Goal: Transaction & Acquisition: Purchase product/service

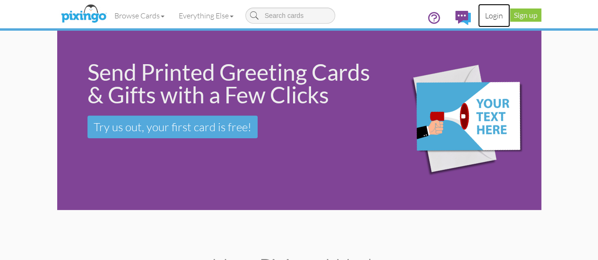
click at [510, 11] on link "Login" at bounding box center [494, 16] width 32 height 24
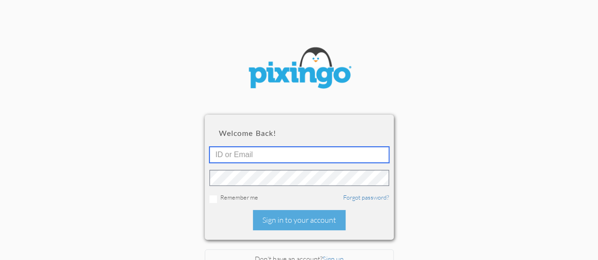
click at [338, 154] on input "text" at bounding box center [299, 155] width 180 height 16
type input "[PERSON_NAME][EMAIL_ADDRESS][DOMAIN_NAME]"
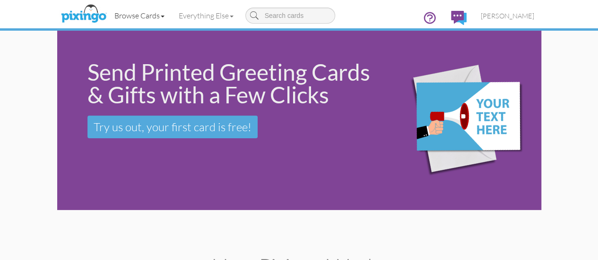
click at [113, 13] on link "Browse Cards" at bounding box center [139, 16] width 64 height 24
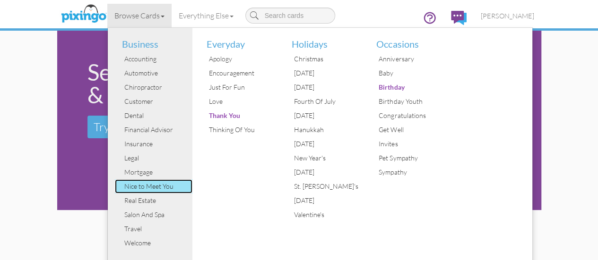
click at [122, 183] on div "Nice to Meet You" at bounding box center [157, 187] width 71 height 14
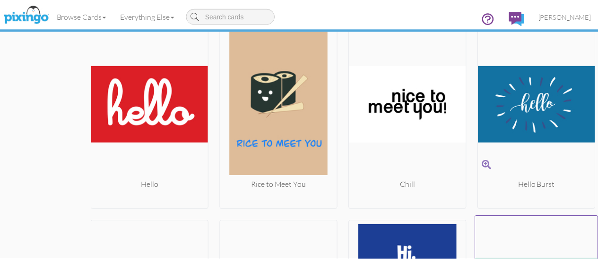
scroll to position [1138, 3]
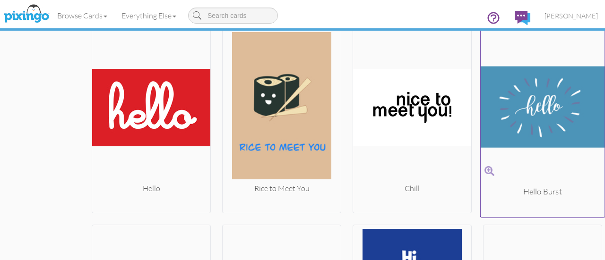
click at [540, 96] on img at bounding box center [543, 107] width 124 height 159
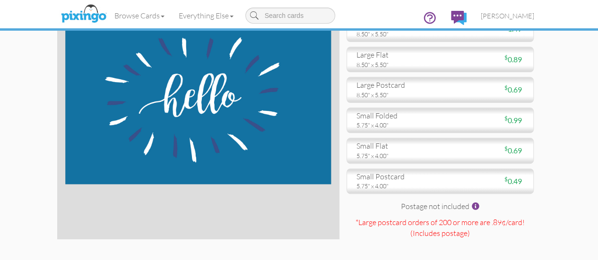
scroll to position [75, 0]
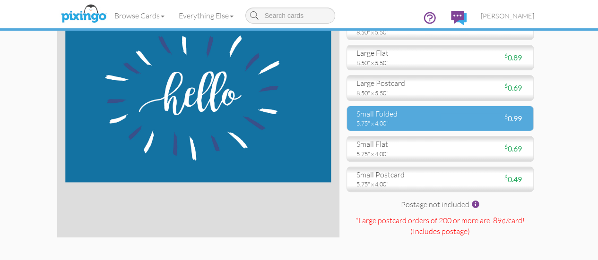
click at [433, 120] on div "small folded" at bounding box center [394, 114] width 77 height 11
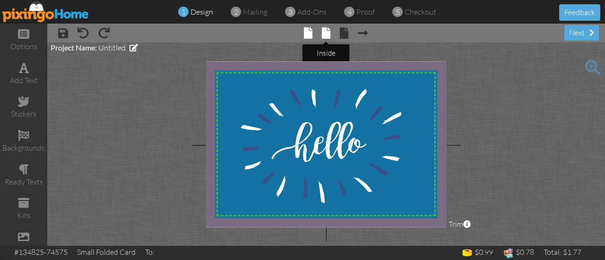
click at [325, 34] on span at bounding box center [326, 32] width 9 height 11
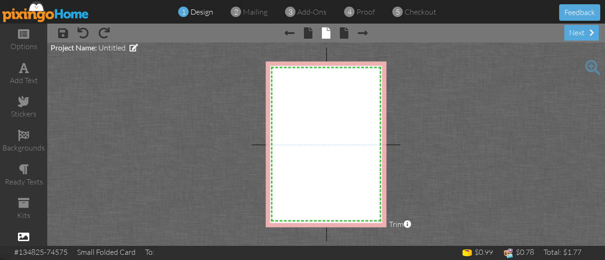
click at [19, 232] on span at bounding box center [23, 237] width 11 height 11
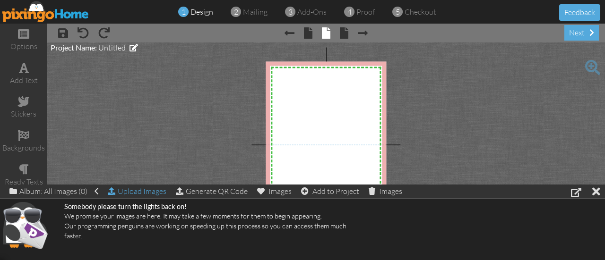
click at [132, 195] on div "Upload Images" at bounding box center [137, 192] width 59 height 14
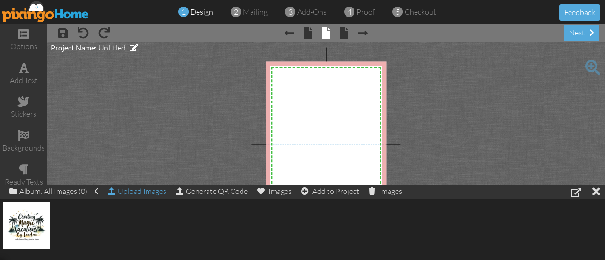
click at [156, 194] on div "Upload Images" at bounding box center [137, 192] width 59 height 14
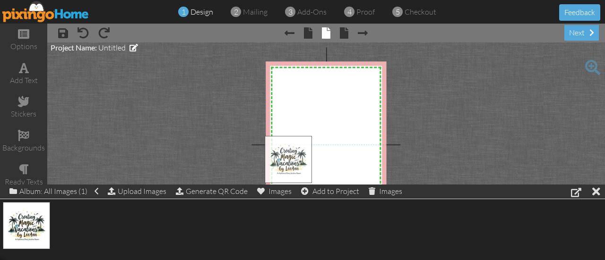
drag, startPoint x: 32, startPoint y: 234, endPoint x: 294, endPoint y: 168, distance: 270.0
click at [600, 192] on div at bounding box center [583, 192] width 43 height 14
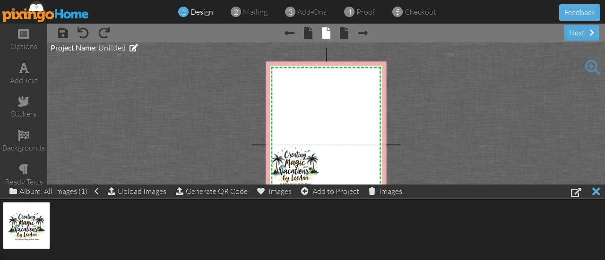
click at [598, 194] on div at bounding box center [596, 192] width 8 height 14
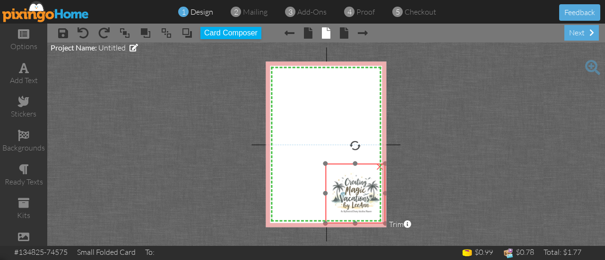
drag, startPoint x: 302, startPoint y: 164, endPoint x: 362, endPoint y: 191, distance: 66.4
click at [362, 191] on img at bounding box center [355, 194] width 61 height 61
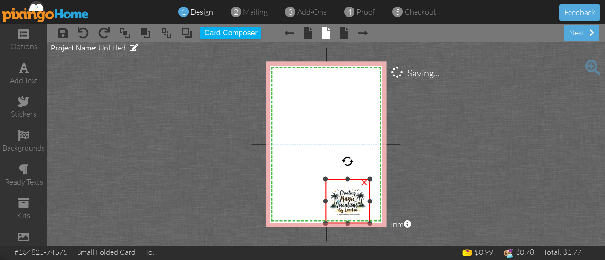
drag, startPoint x: 386, startPoint y: 165, endPoint x: 373, endPoint y: 181, distance: 20.2
click at [373, 181] on div "X X X X X X X X X X X X X X X X X X X X X X X X X X X X X X X X X X X X X X X X…" at bounding box center [326, 144] width 121 height 166
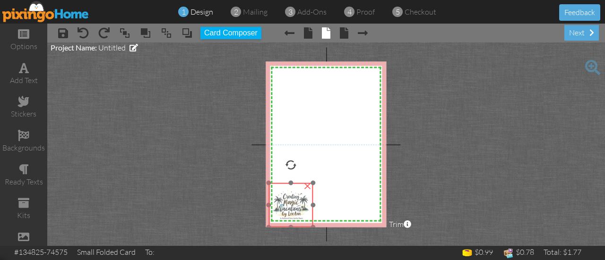
drag, startPoint x: 350, startPoint y: 197, endPoint x: 294, endPoint y: 201, distance: 56.4
click at [294, 201] on img at bounding box center [291, 205] width 45 height 45
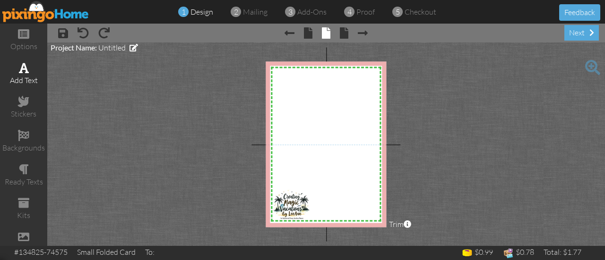
click at [18, 81] on div "add text" at bounding box center [23, 80] width 47 height 11
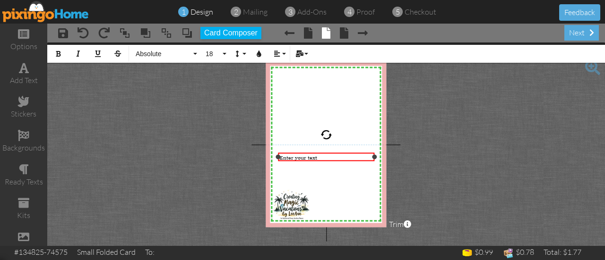
click at [325, 159] on div "Enter your text" at bounding box center [326, 157] width 94 height 7
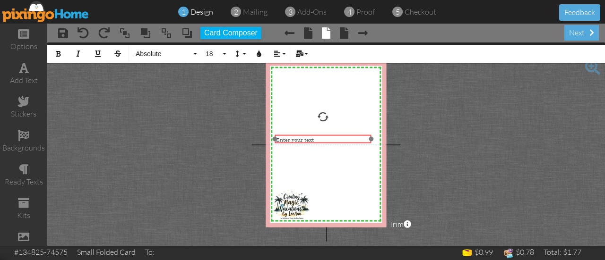
drag, startPoint x: 370, startPoint y: 154, endPoint x: 363, endPoint y: 105, distance: 49.1
click at [363, 135] on div "Enter your text ​ ​" at bounding box center [323, 140] width 96 height 10
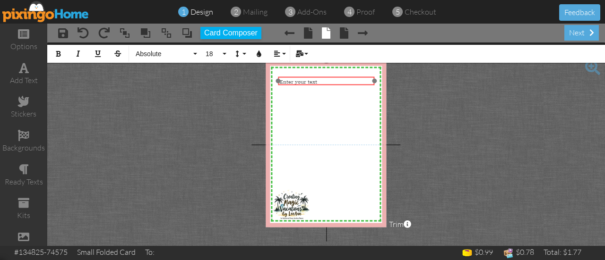
drag, startPoint x: 352, startPoint y: 104, endPoint x: 358, endPoint y: 77, distance: 28.2
click at [358, 77] on div "Enter your text ​ ​" at bounding box center [326, 82] width 96 height 10
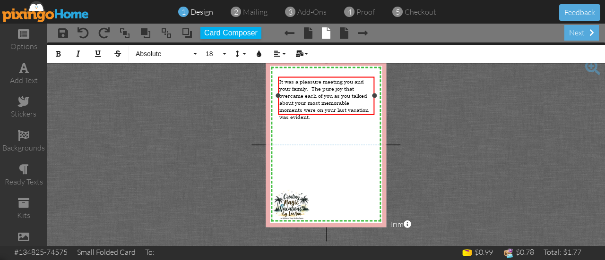
click at [317, 106] on span "It was a pleasure meeting you and your family. The pure joy that overcame each …" at bounding box center [323, 99] width 89 height 43
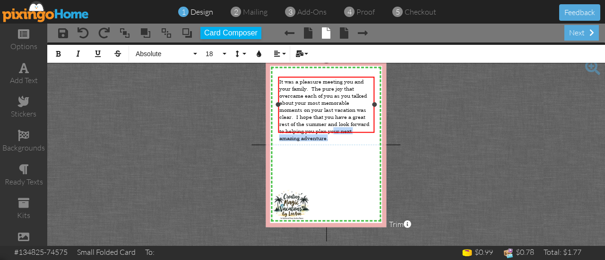
click at [332, 124] on span "It was a pleasure meeting you and your family. The pure joy that overcame each …" at bounding box center [324, 110] width 90 height 64
click at [331, 130] on div "It was a pleasure meeting you and your family. The pure joy that overcame each …" at bounding box center [326, 110] width 94 height 64
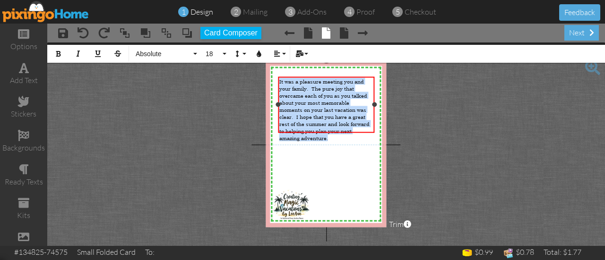
drag, startPoint x: 331, startPoint y: 130, endPoint x: 277, endPoint y: 78, distance: 75.6
click at [278, 78] on div "It was a pleasure meeting you and your family. The pure joy that overcame each …" at bounding box center [326, 105] width 96 height 57
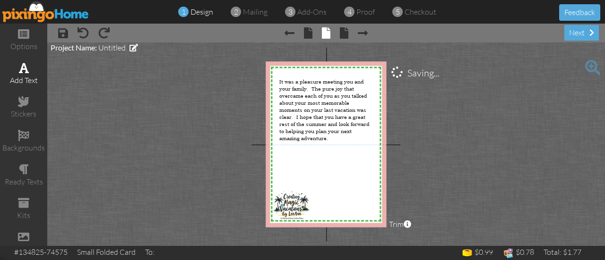
click at [19, 72] on span at bounding box center [24, 67] width 10 height 11
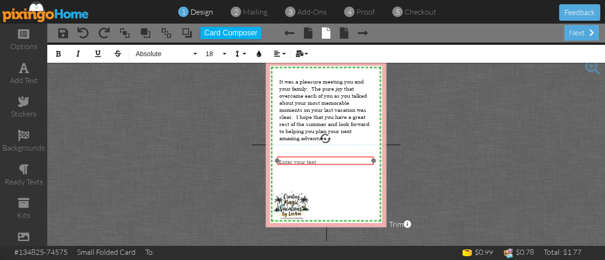
drag, startPoint x: 350, startPoint y: 78, endPoint x: 349, endPoint y: 157, distance: 78.5
click at [349, 157] on div "​ Enter your text ​" at bounding box center [325, 161] width 96 height 10
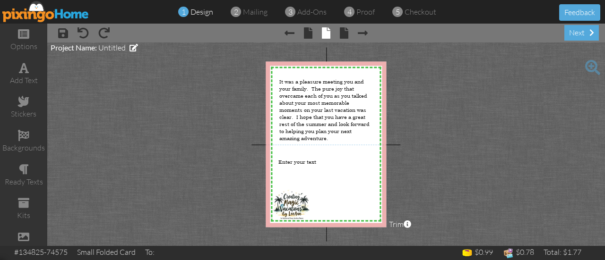
click at [58, 109] on project-studio-wrapper "X X X X X X X X X X X X X X X X X X X X X X X X X X X X X X X X X X X X X X X X…" at bounding box center [326, 145] width 558 height 204
click at [329, 160] on div "Enter your text" at bounding box center [325, 161] width 94 height 7
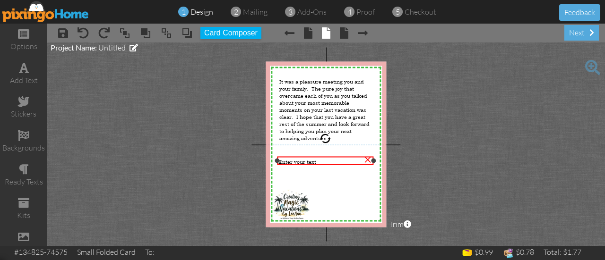
click at [317, 161] on div "Enter your text" at bounding box center [325, 161] width 94 height 7
click at [328, 159] on div "Enter your text" at bounding box center [325, 161] width 94 height 7
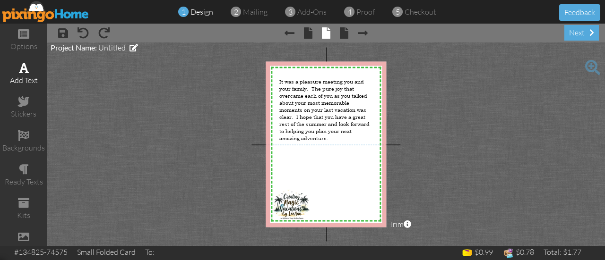
click at [25, 71] on div "add text" at bounding box center [23, 74] width 47 height 33
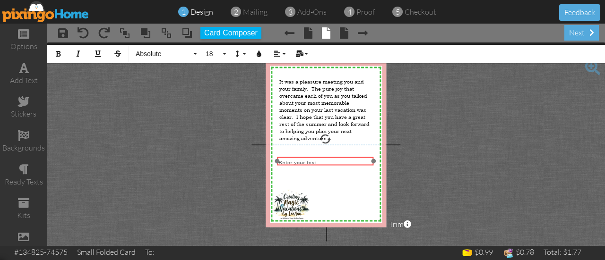
drag, startPoint x: 370, startPoint y: 78, endPoint x: 369, endPoint y: 157, distance: 79.0
click at [369, 157] on div "​ Enter your text ​" at bounding box center [325, 162] width 96 height 10
click at [369, 157] on div "Enter your text" at bounding box center [325, 162] width 96 height 10
click at [334, 163] on div "Enter your text" at bounding box center [325, 161] width 94 height 7
drag, startPoint x: 323, startPoint y: 162, endPoint x: 277, endPoint y: 159, distance: 46.4
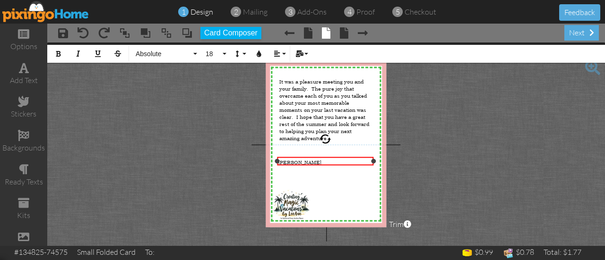
click at [277, 159] on div "[PERSON_NAME] ×" at bounding box center [325, 161] width 96 height 9
click at [192, 53] on button "Absolute" at bounding box center [165, 54] width 68 height 18
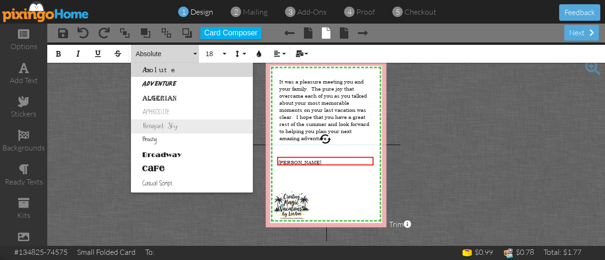
click at [189, 127] on link "Bouquet Sky" at bounding box center [192, 127] width 122 height 14
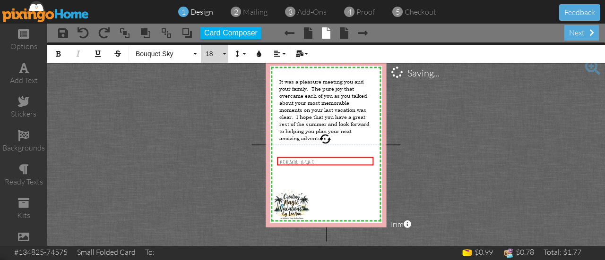
click at [223, 52] on button "18" at bounding box center [214, 54] width 27 height 18
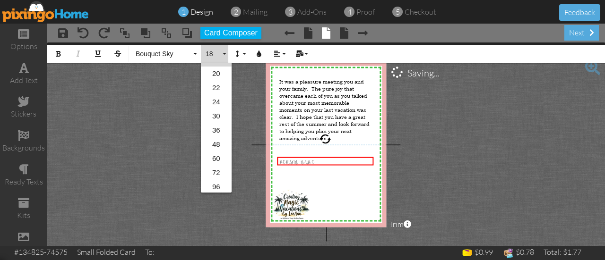
scroll to position [153, 0]
click at [217, 112] on link "30" at bounding box center [216, 115] width 31 height 14
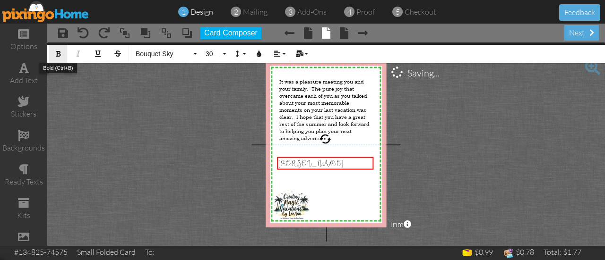
click at [62, 58] on button "Bold" at bounding box center [58, 54] width 18 height 18
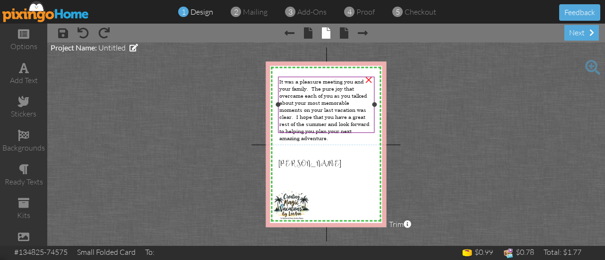
click at [281, 83] on span "It was a pleasure meeting you and your family. The pure joy that overcame each …" at bounding box center [324, 110] width 90 height 64
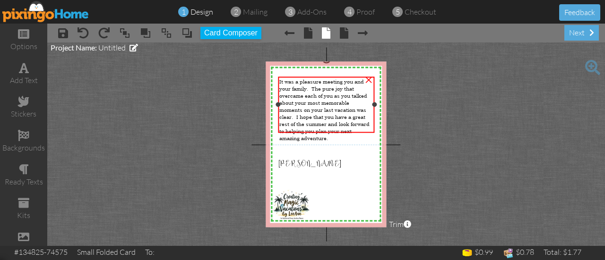
click at [288, 82] on span "It was a pleasure meeting you and your family. The pure joy that overcame each …" at bounding box center [324, 110] width 90 height 64
click at [347, 121] on span "It was a pleasure meeting you and your family. The pure joy that overcame each …" at bounding box center [324, 110] width 90 height 64
click at [351, 126] on div "It was a pleasure meeting you and your family. The pure joy that overcame each …" at bounding box center [326, 110] width 94 height 64
click at [344, 127] on div "It was a pleasure meeting you and your family. The pure joy that overcame each …" at bounding box center [326, 110] width 94 height 64
click at [337, 107] on span "It was a pleasure meeting you and your family. The pure joy that overcame each …" at bounding box center [324, 110] width 90 height 64
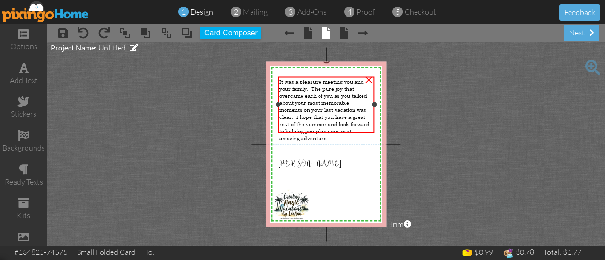
click at [295, 110] on span "It was a pleasure meeting you and your family. The pure joy that overcame each …" at bounding box center [324, 110] width 90 height 64
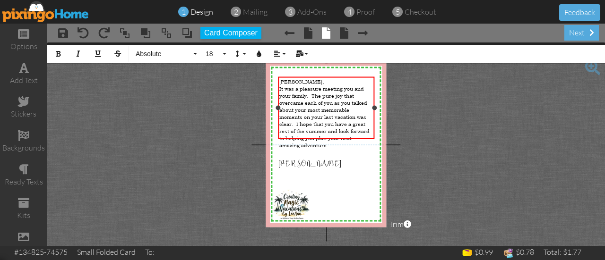
click at [362, 78] on div "[PERSON_NAME]," at bounding box center [326, 81] width 94 height 7
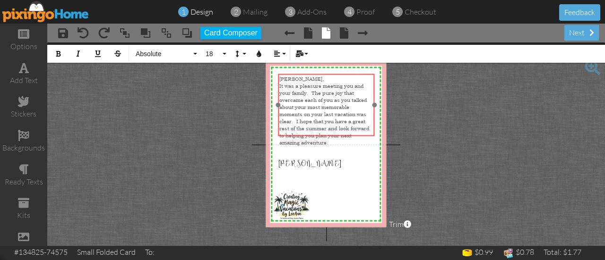
click at [371, 74] on div "[PERSON_NAME], ​ ​ It was a pleasure meeting you and your family. The pure joy …" at bounding box center [326, 111] width 96 height 74
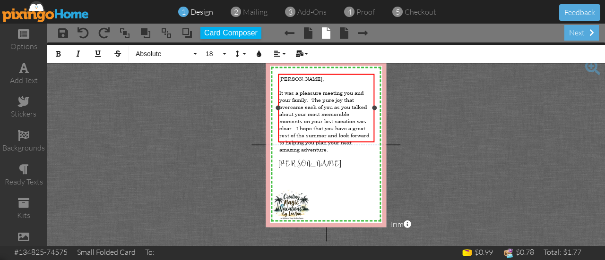
click at [367, 74] on div "[PERSON_NAME], ​ It was a pleasure meeting you and your family. The pure joy th…" at bounding box center [326, 114] width 96 height 81
click at [343, 91] on span "It was a pleasure meeting you and your family. The pure joy that overcame each …" at bounding box center [324, 121] width 90 height 64
click at [166, 150] on project-studio-wrapper "X X X X X X X X X X X X X X X X X X X X X X X X X X X X X X X X X X X X X X X X…" at bounding box center [326, 145] width 558 height 204
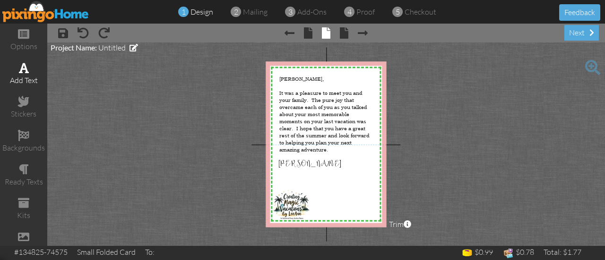
click at [21, 74] on div "add text" at bounding box center [23, 74] width 47 height 33
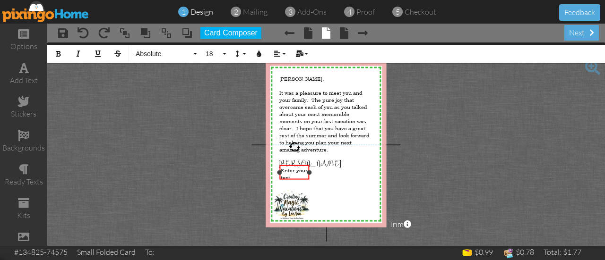
click at [306, 167] on span "Enter your text" at bounding box center [294, 174] width 27 height 14
drag, startPoint x: 303, startPoint y: 166, endPoint x: 348, endPoint y: 188, distance: 49.7
click at [348, 188] on div "Enter your ​ ​ text" at bounding box center [339, 196] width 30 height 17
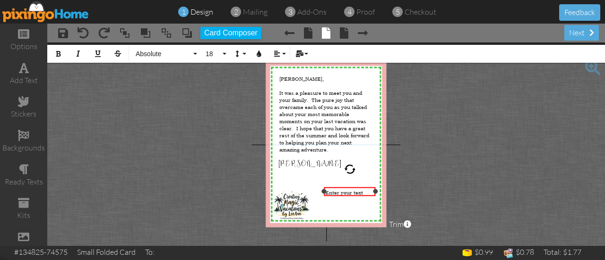
drag, startPoint x: 354, startPoint y: 196, endPoint x: 375, endPoint y: 196, distance: 21.8
click at [375, 196] on div "Enter your text ×" at bounding box center [350, 192] width 52 height 9
drag, startPoint x: 324, startPoint y: 193, endPoint x: 316, endPoint y: 197, distance: 9.1
click at [316, 197] on div "Enter your text ×" at bounding box center [345, 192] width 61 height 9
click at [316, 197] on div at bounding box center [345, 192] width 65 height 14
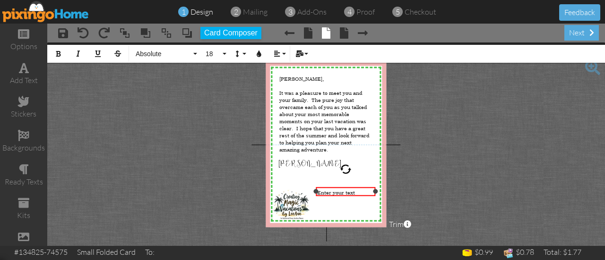
click at [362, 192] on div "Enter your text" at bounding box center [345, 192] width 57 height 7
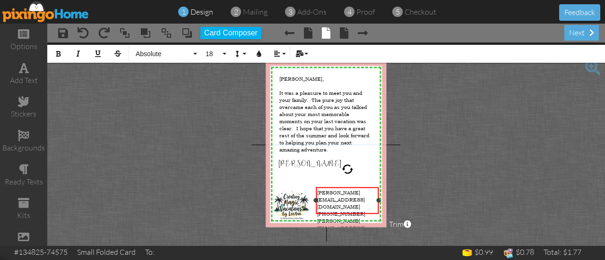
click at [380, 203] on div at bounding box center [379, 201] width 5 height 5
click at [313, 199] on div at bounding box center [312, 201] width 5 height 5
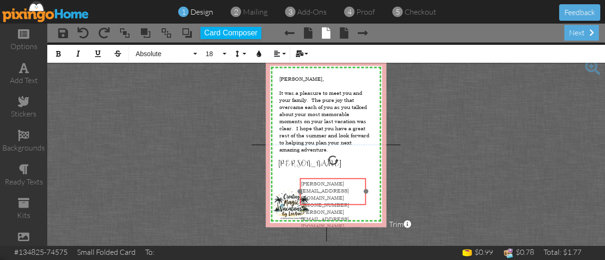
drag, startPoint x: 356, startPoint y: 188, endPoint x: 343, endPoint y: 178, distance: 16.7
click at [343, 179] on div "[PERSON_NAME][EMAIL_ADDRESS][DOMAIN_NAME] [PHONE_NUMBER] [PERSON_NAME][EMAIL_AD…" at bounding box center [333, 205] width 67 height 52
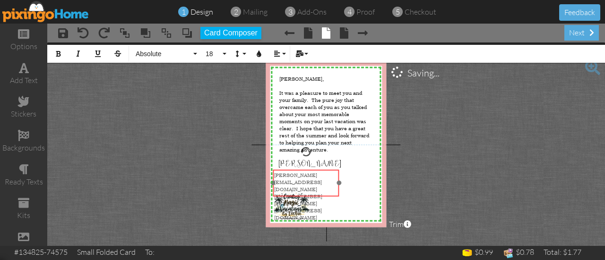
drag, startPoint x: 342, startPoint y: 178, endPoint x: 317, endPoint y: 170, distance: 26.9
click at [317, 170] on div "[PERSON_NAME][EMAIL_ADDRESS][DOMAIN_NAME] [PHONE_NUMBER] [PERSON_NAME][EMAIL_AD…" at bounding box center [306, 196] width 67 height 52
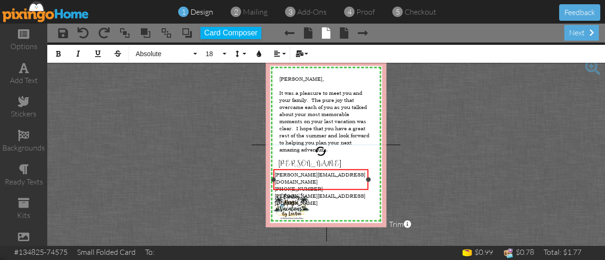
drag, startPoint x: 339, startPoint y: 181, endPoint x: 368, endPoint y: 185, distance: 29.1
click at [368, 185] on div "[PERSON_NAME][EMAIL_ADDRESS][DOMAIN_NAME] [PHONE_NUMBER] [PERSON_NAME][EMAIL_AD…" at bounding box center [320, 180] width 95 height 21
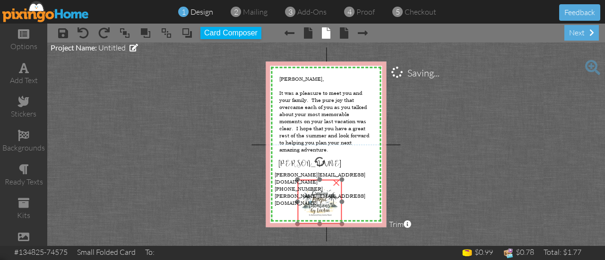
drag, startPoint x: 296, startPoint y: 206, endPoint x: 341, endPoint y: 201, distance: 45.7
click at [341, 201] on img at bounding box center [319, 202] width 45 height 45
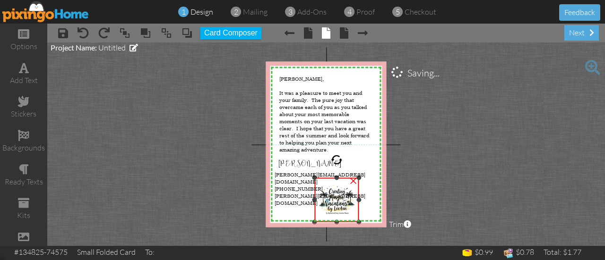
click at [347, 200] on img at bounding box center [336, 200] width 45 height 45
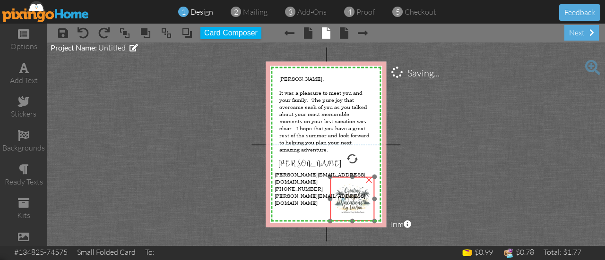
drag, startPoint x: 338, startPoint y: 199, endPoint x: 356, endPoint y: 200, distance: 19.0
click at [356, 200] on img at bounding box center [352, 199] width 45 height 45
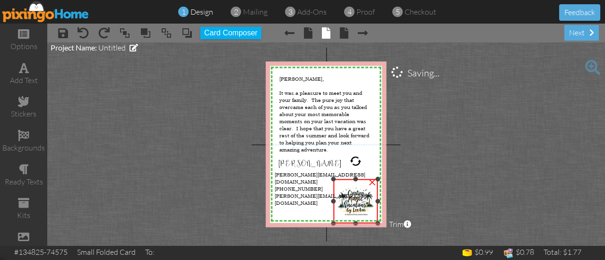
click at [356, 200] on img at bounding box center [355, 201] width 45 height 45
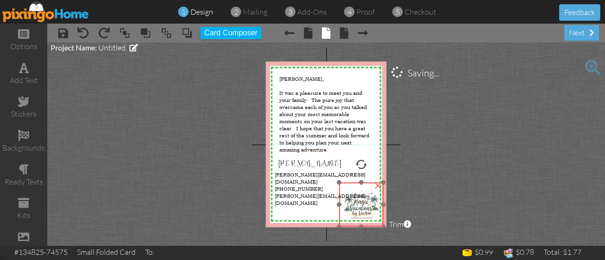
drag, startPoint x: 356, startPoint y: 200, endPoint x: 362, endPoint y: 204, distance: 6.6
click at [362, 204] on img at bounding box center [361, 204] width 45 height 45
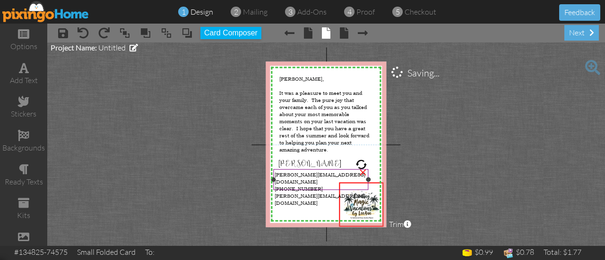
click at [328, 185] on div "[PHONE_NUMBER]" at bounding box center [321, 188] width 93 height 7
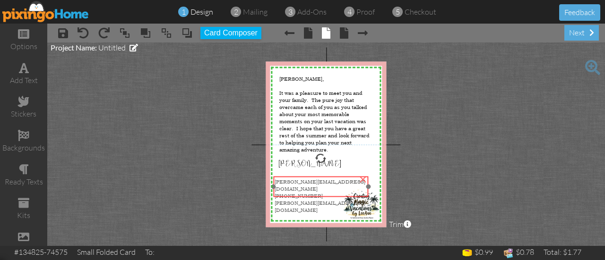
drag, startPoint x: 328, startPoint y: 180, endPoint x: 328, endPoint y: 187, distance: 7.1
click at [328, 192] on div "[PHONE_NUMBER]" at bounding box center [321, 195] width 93 height 7
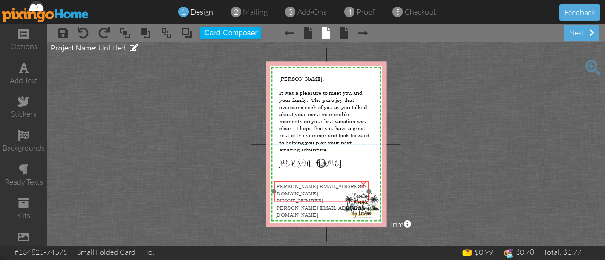
drag, startPoint x: 320, startPoint y: 188, endPoint x: 320, endPoint y: 192, distance: 4.8
click at [320, 197] on div "[PHONE_NUMBER]" at bounding box center [321, 200] width 93 height 7
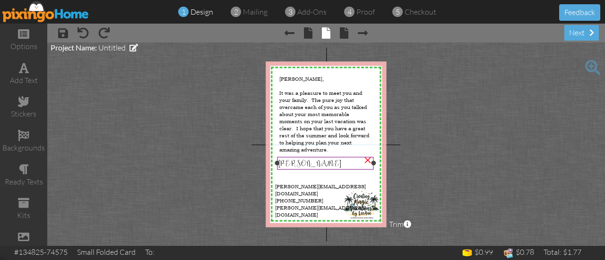
click at [317, 163] on span "[PERSON_NAME]" at bounding box center [309, 163] width 62 height 9
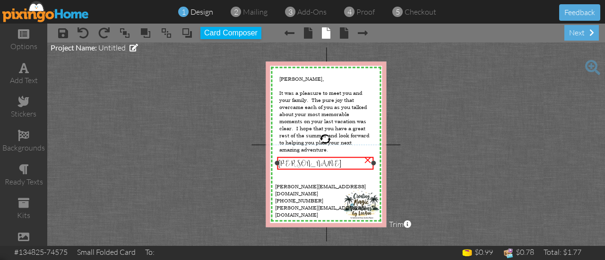
click at [332, 165] on span "[PERSON_NAME]" at bounding box center [309, 163] width 62 height 9
click at [338, 164] on div "[PERSON_NAME]" at bounding box center [325, 163] width 94 height 10
click at [318, 166] on span "[PERSON_NAME]" at bounding box center [309, 163] width 62 height 9
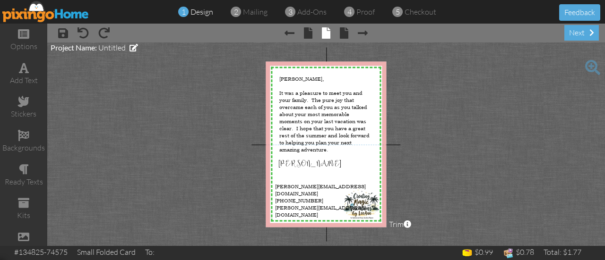
click at [429, 157] on project-studio-wrapper "X X X X X X X X X X X X X X X X X X X X X X X X X X X X X X X X X X X X X X X X…" at bounding box center [326, 145] width 558 height 204
click at [580, 31] on div "next" at bounding box center [581, 33] width 35 height 16
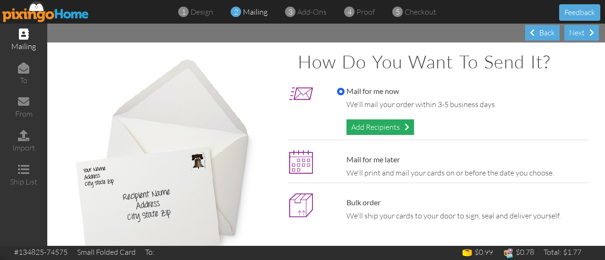
click at [390, 123] on div "Add Recipients" at bounding box center [381, 128] width 68 height 16
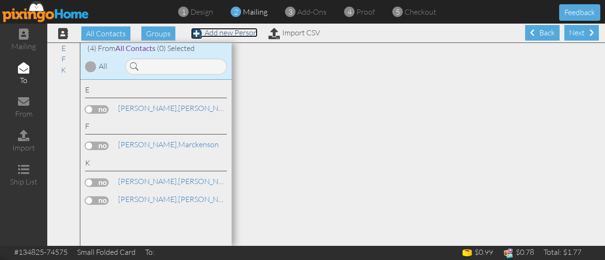
click at [197, 34] on span at bounding box center [196, 33] width 11 height 11
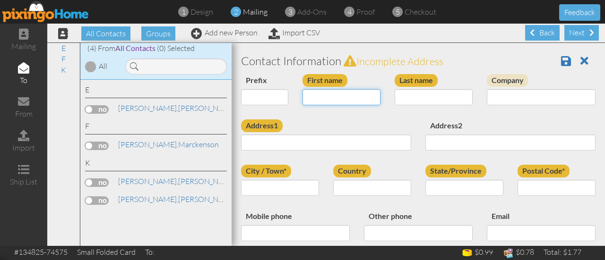
click at [338, 102] on input "First name" at bounding box center [342, 97] width 78 height 16
type input "[PERSON_NAME]"
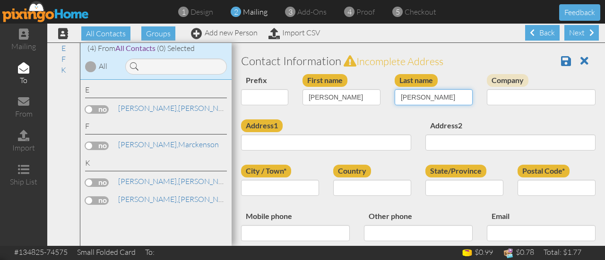
type input "[PERSON_NAME]"
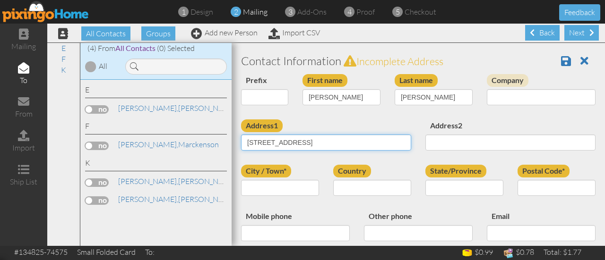
type input "[STREET_ADDRESS]"
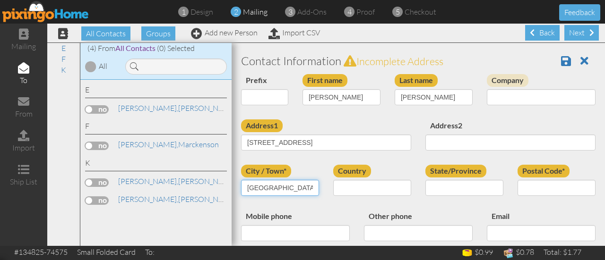
type input "[GEOGRAPHIC_DATA]"
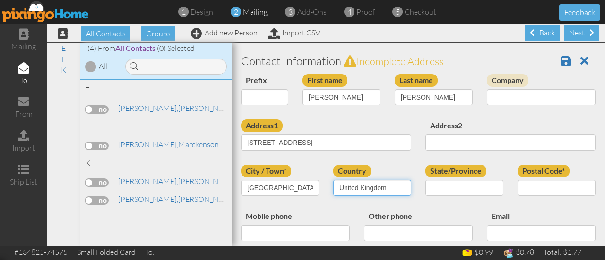
select select "object:1773"
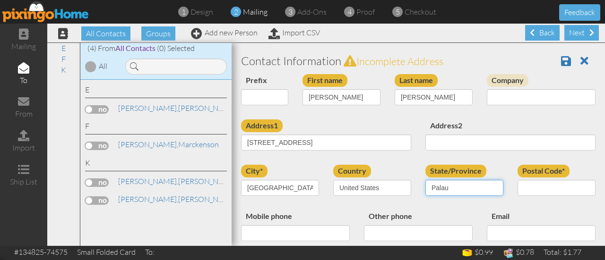
select select "object:1835"
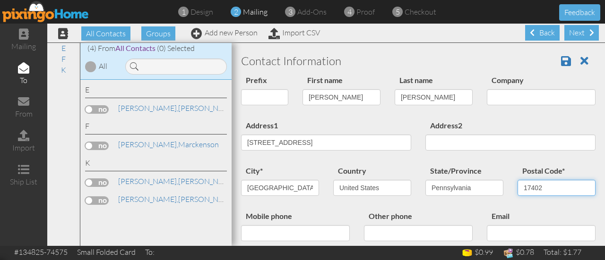
type input "17402"
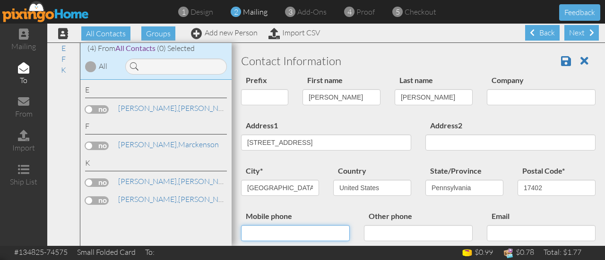
click at [295, 230] on input "Mobile phone" at bounding box center [295, 233] width 109 height 16
type input "[PHONE_NUMBER]"
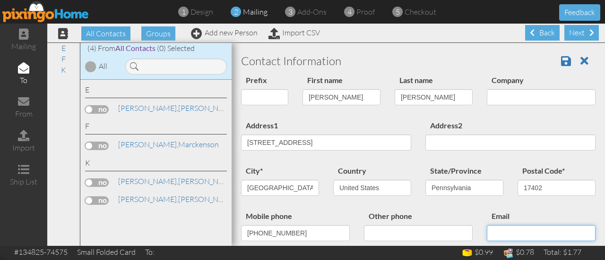
click at [500, 238] on input "Email" at bounding box center [541, 233] width 109 height 16
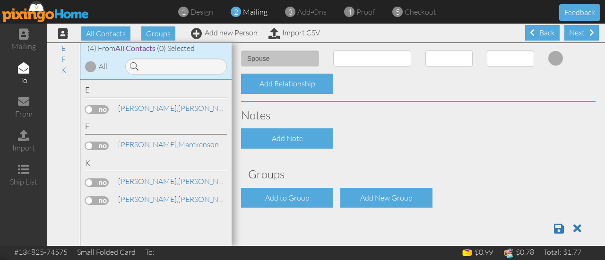
scroll to position [358, 0]
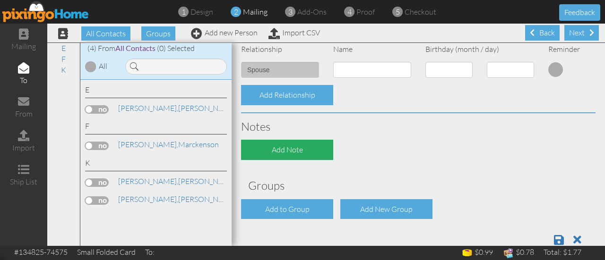
type input "[EMAIL_ADDRESS][DOMAIN_NAME]"
click at [302, 148] on div "Add Note" at bounding box center [287, 150] width 92 height 20
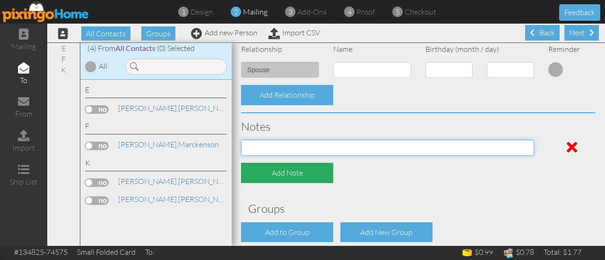
click at [302, 148] on input at bounding box center [387, 148] width 293 height 16
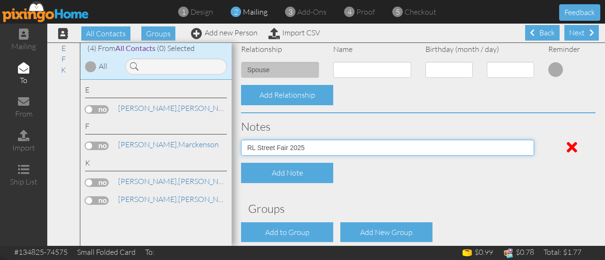
click at [509, 141] on input "RL Street Fair 2025" at bounding box center [387, 148] width 293 height 16
type input "RL Street Fair 2025"
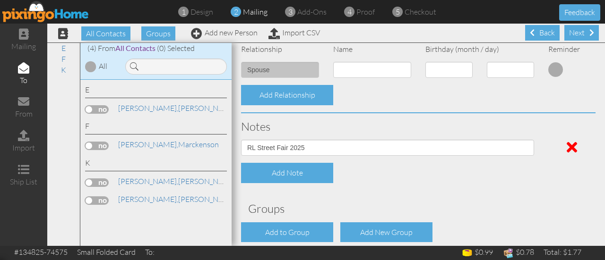
click at [513, 209] on h3 "Groups" at bounding box center [418, 209] width 340 height 12
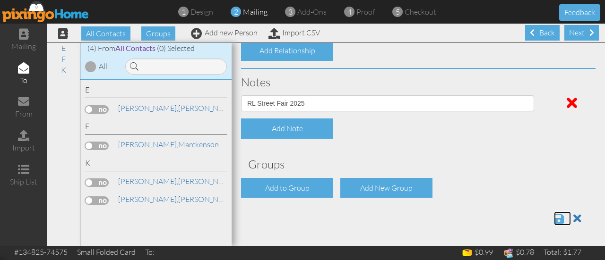
click at [554, 217] on span at bounding box center [559, 218] width 10 height 11
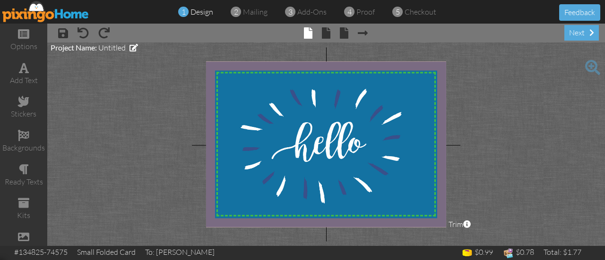
click at [267, 10] on div "1 design 2 mailing 3 add-ons 4 proof 5 checkout" at bounding box center [303, 12] width 284 height 11
click at [588, 32] on div "next" at bounding box center [581, 33] width 35 height 16
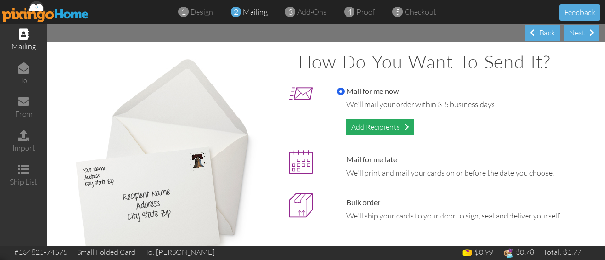
click at [396, 127] on div "Add Recipients" at bounding box center [381, 128] width 68 height 16
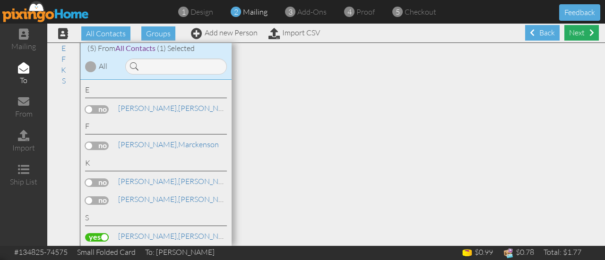
click at [577, 30] on div "Next" at bounding box center [581, 33] width 35 height 16
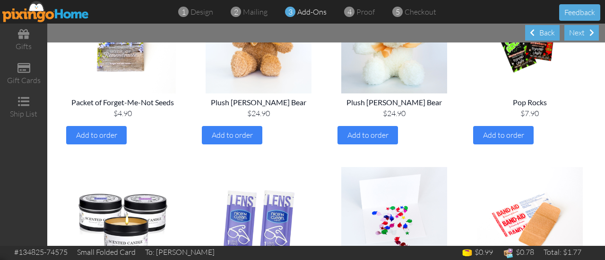
scroll to position [1049, 0]
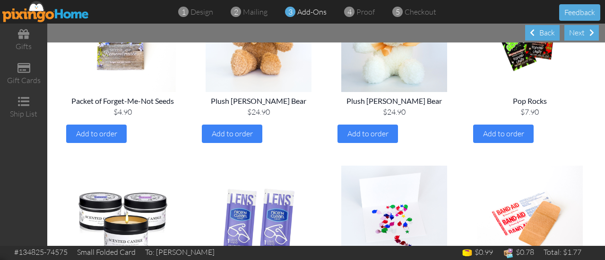
click at [473, 105] on div "Pop Rocks" at bounding box center [529, 101] width 113 height 11
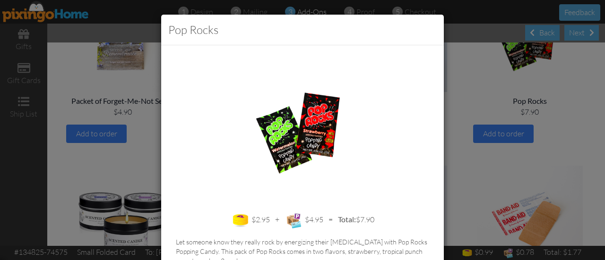
scroll to position [62, 0]
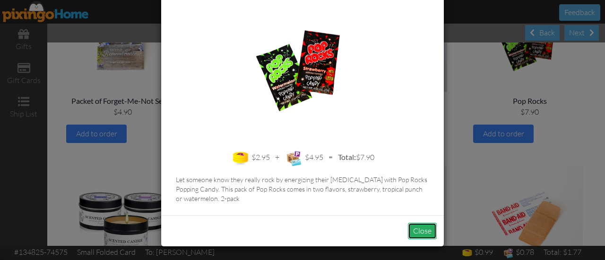
click at [417, 232] on button "Close" at bounding box center [422, 231] width 29 height 17
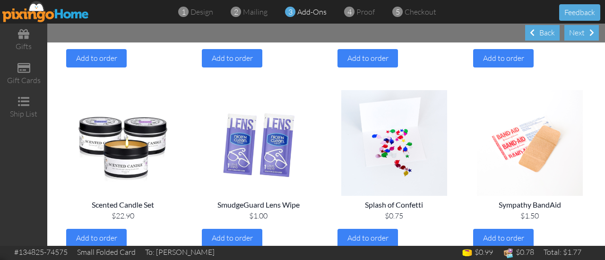
scroll to position [1148, 0]
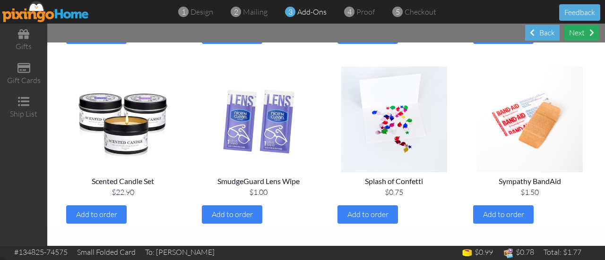
click at [576, 36] on div "Next" at bounding box center [581, 33] width 35 height 16
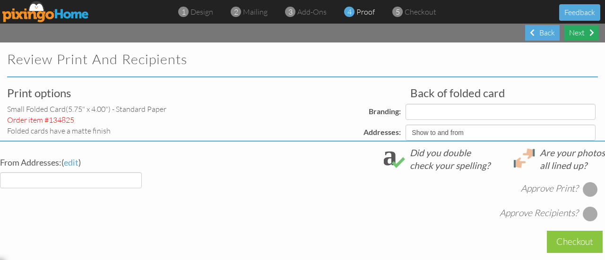
select select "object:307"
select select "object:305"
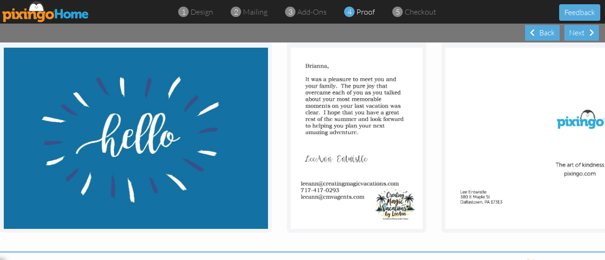
scroll to position [138, 0]
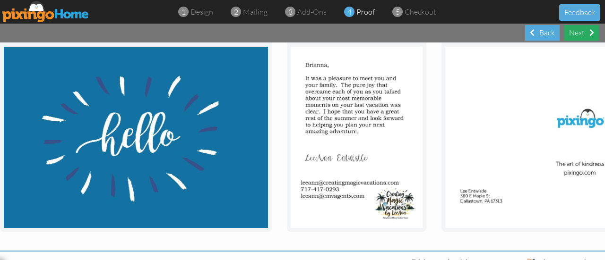
click at [580, 32] on div "Next" at bounding box center [581, 33] width 35 height 16
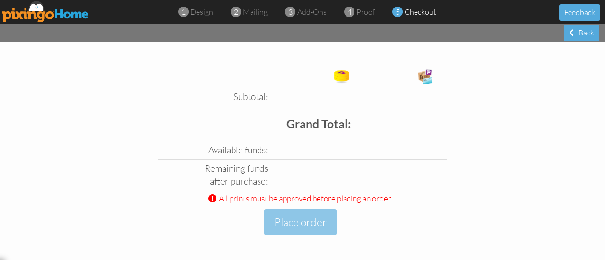
scroll to position [338, 0]
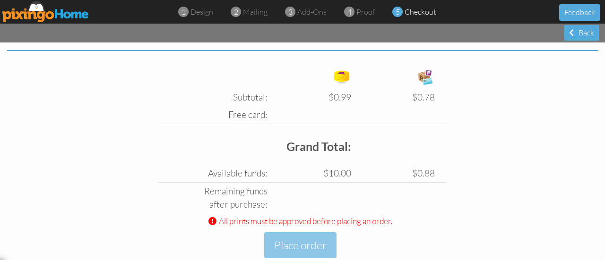
click at [509, 186] on div "Subtotal: $0.99 $0.78 Free card: Grand Total: Available funds: $10.00 $0.88 Fun…" at bounding box center [302, 174] width 605 height 219
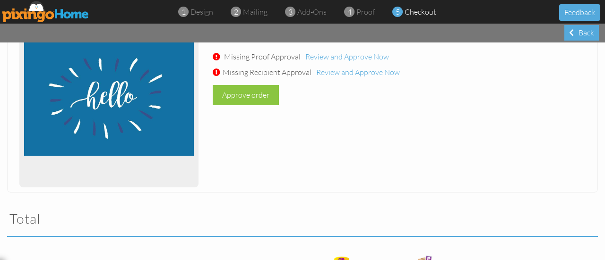
scroll to position [151, 0]
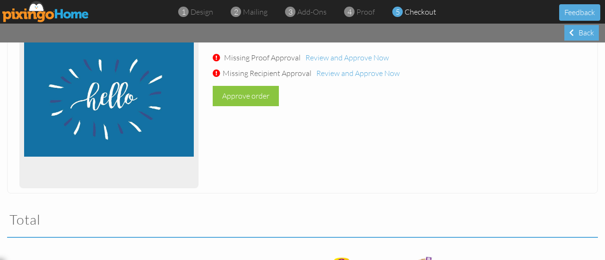
click at [509, 186] on div "Order Item #134825 Project: Untitled matte Finish Ship Date: 08/23/2025 make ed…" at bounding box center [302, 66] width 591 height 253
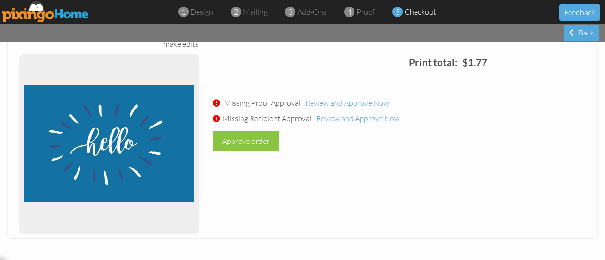
scroll to position [99, 0]
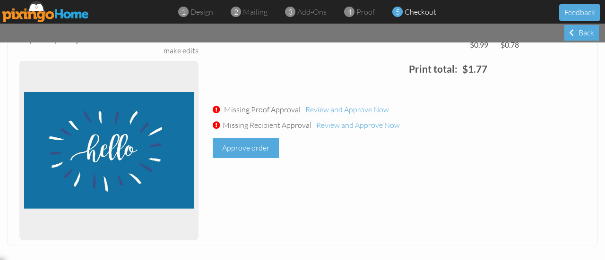
click at [263, 147] on div "Approve order" at bounding box center [246, 148] width 66 height 20
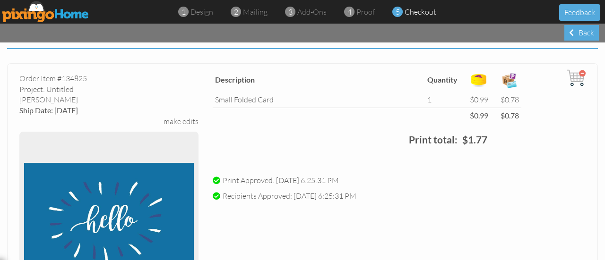
scroll to position [0, 0]
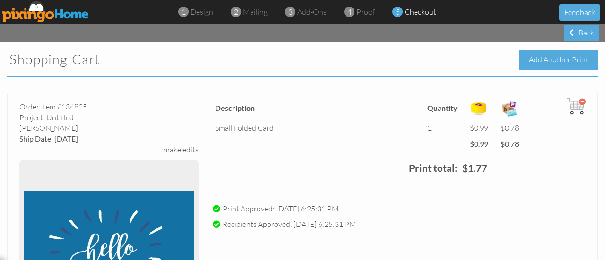
click at [536, 60] on div "Add Another Print" at bounding box center [559, 60] width 78 height 20
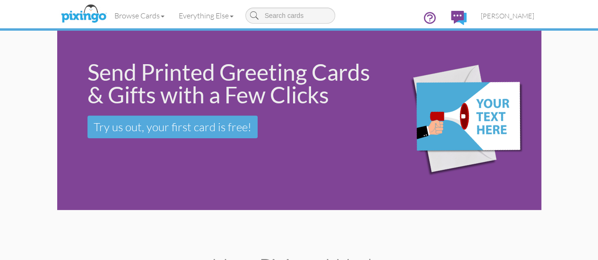
click at [536, 60] on div at bounding box center [460, 120] width 161 height 197
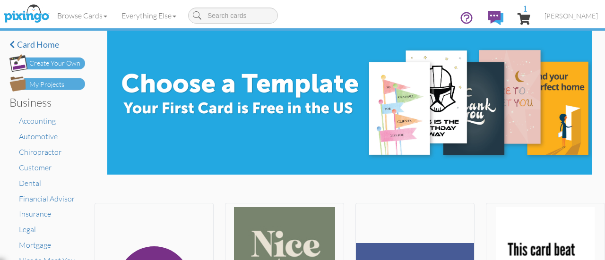
click at [389, 94] on img at bounding box center [349, 103] width 485 height 144
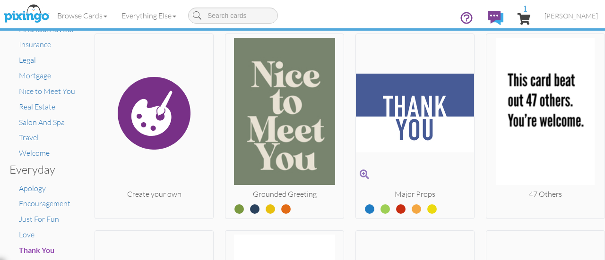
scroll to position [170, 0]
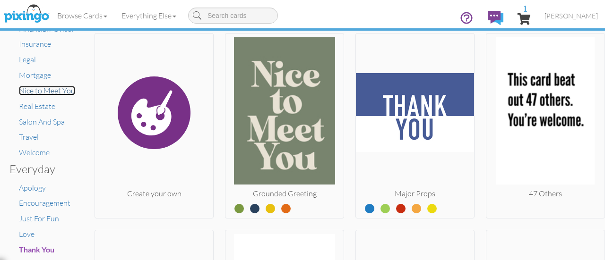
click at [62, 87] on span "Nice to Meet You" at bounding box center [47, 90] width 56 height 9
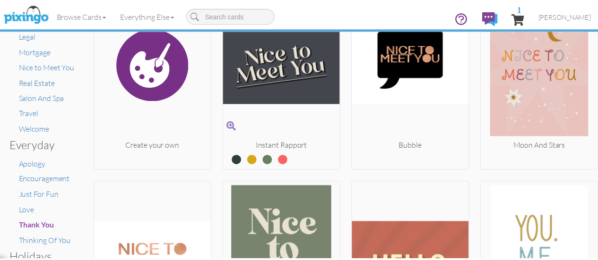
scroll to position [199, 0]
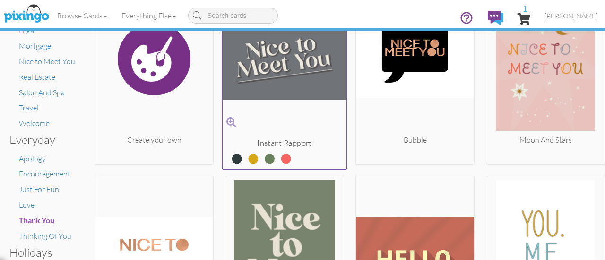
click at [285, 63] on img at bounding box center [285, 58] width 124 height 159
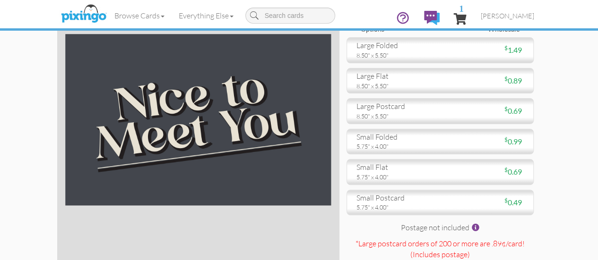
scroll to position [51, 0]
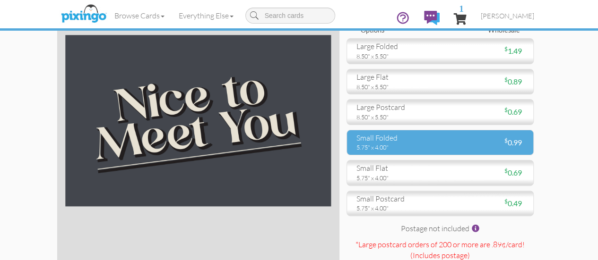
click at [433, 144] on div "small folded" at bounding box center [394, 138] width 77 height 11
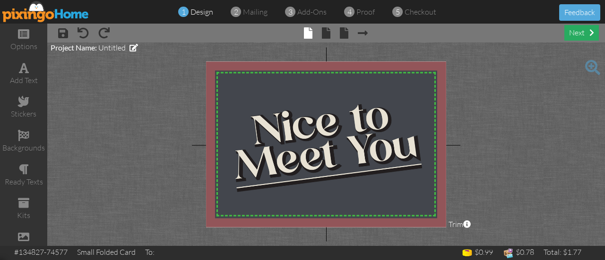
click at [590, 31] on span at bounding box center [592, 33] width 5 height 8
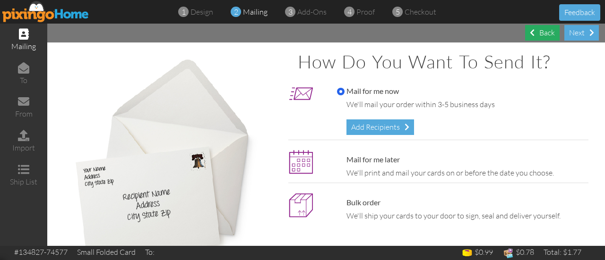
click at [539, 35] on div "Back" at bounding box center [542, 33] width 35 height 16
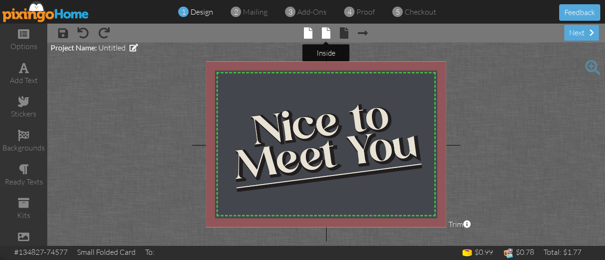
click at [328, 28] on span at bounding box center [326, 32] width 9 height 11
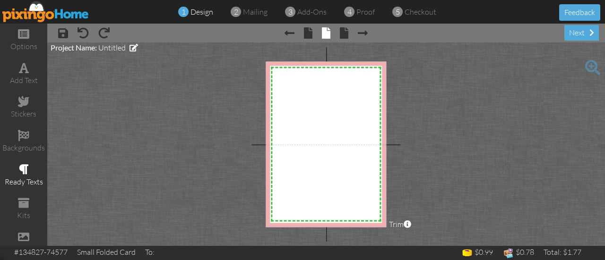
click at [22, 169] on span at bounding box center [24, 169] width 10 height 11
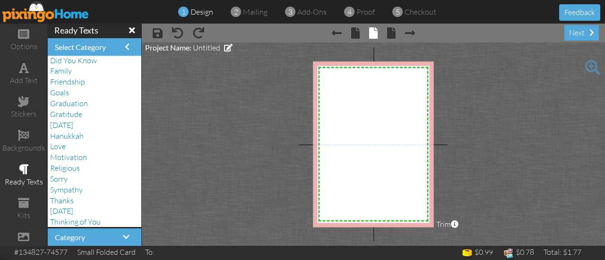
scroll to position [61, 0]
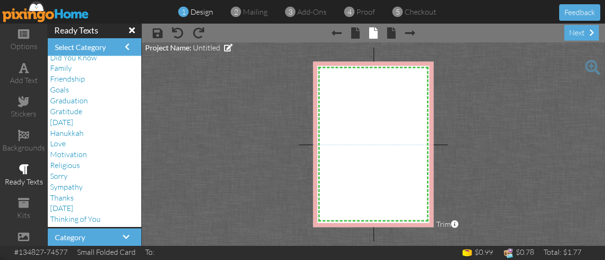
click at [131, 234] on h4 "Category" at bounding box center [94, 238] width 79 height 9
click at [128, 236] on span at bounding box center [126, 238] width 7 height 8
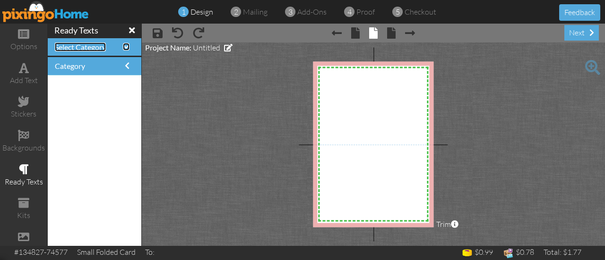
click at [127, 48] on span at bounding box center [126, 47] width 7 height 8
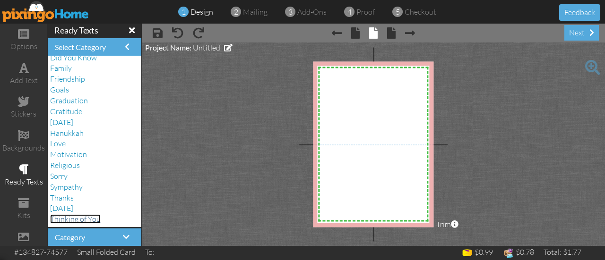
click at [78, 218] on span "Thinking of You" at bounding box center [75, 219] width 51 height 9
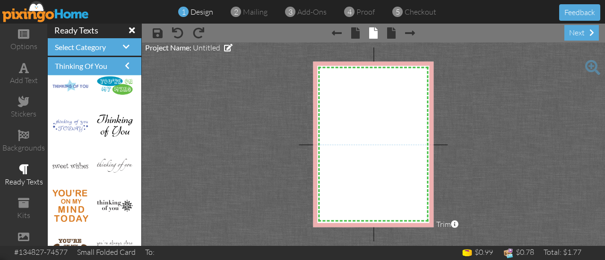
scroll to position [10, 0]
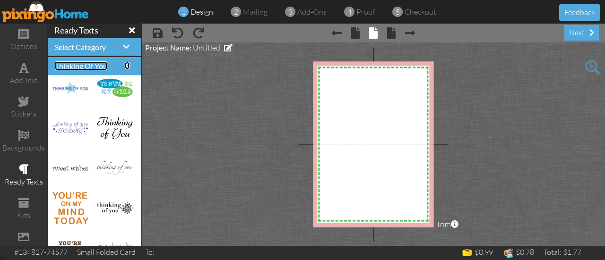
click at [128, 69] on span at bounding box center [127, 66] width 5 height 8
click at [131, 48] on h4 "Select Category" at bounding box center [94, 47] width 79 height 9
click at [96, 47] on span "Select Category" at bounding box center [80, 47] width 51 height 9
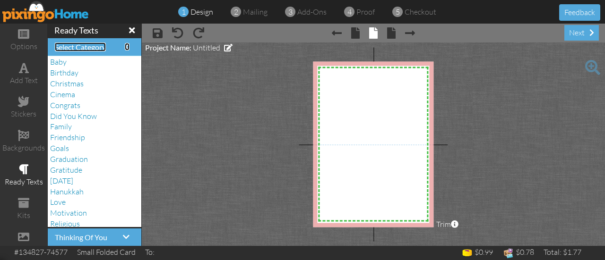
scroll to position [0, 0]
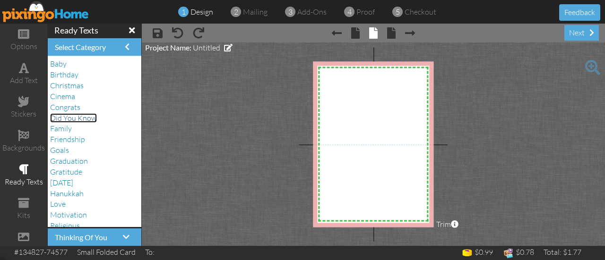
click at [81, 116] on span "Did You Know" at bounding box center [73, 117] width 47 height 9
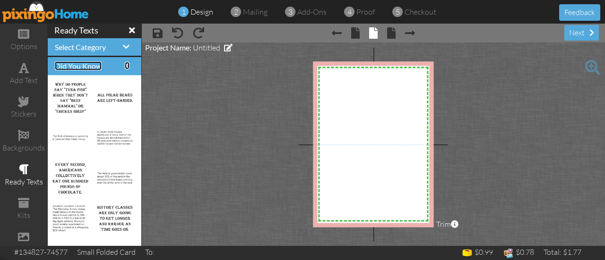
click at [129, 64] on span at bounding box center [127, 66] width 5 height 8
click at [130, 32] on span at bounding box center [132, 30] width 6 height 9
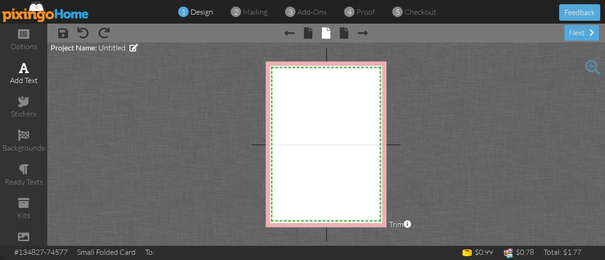
click at [22, 80] on div "add text" at bounding box center [23, 80] width 47 height 11
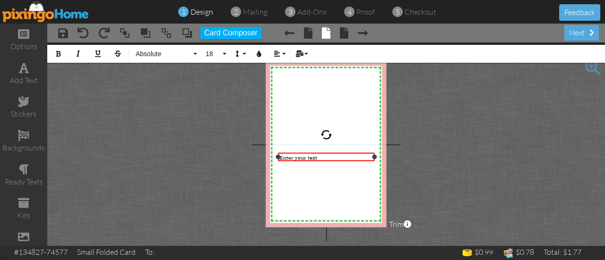
click at [322, 156] on div "Enter your text" at bounding box center [326, 157] width 94 height 7
click at [322, 156] on div "​" at bounding box center [326, 157] width 94 height 7
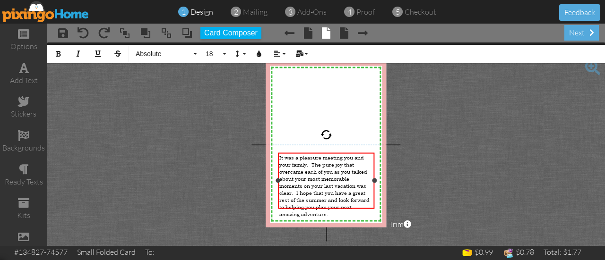
click at [306, 163] on span "It was a pleasure meeting you and your family. The pure joy that overcame each …" at bounding box center [324, 186] width 90 height 64
click at [334, 162] on span "It was a pleasure meeting you at the street fair last week. The pure joy that o…" at bounding box center [324, 186] width 90 height 64
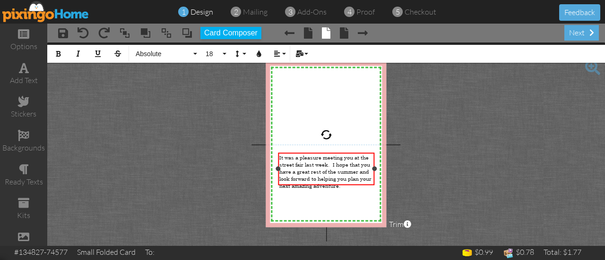
click at [280, 157] on span "It was a pleasure meeting you at the street fair last week. I hope that you hav…" at bounding box center [325, 171] width 92 height 35
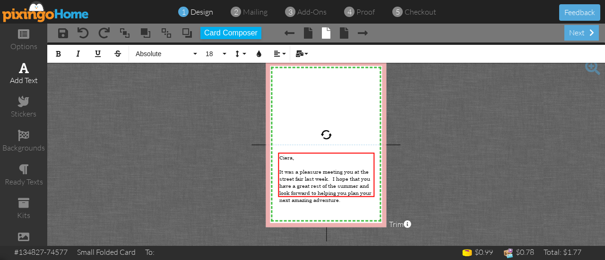
click at [19, 75] on div "add text" at bounding box center [23, 80] width 47 height 11
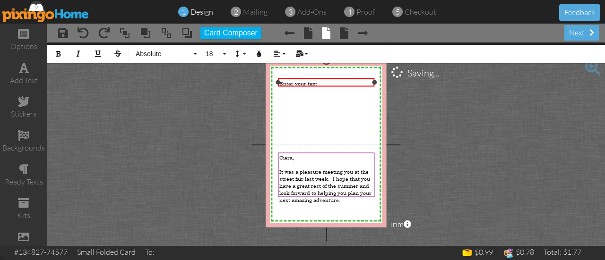
click at [356, 80] on div "Enter your text" at bounding box center [326, 82] width 94 height 7
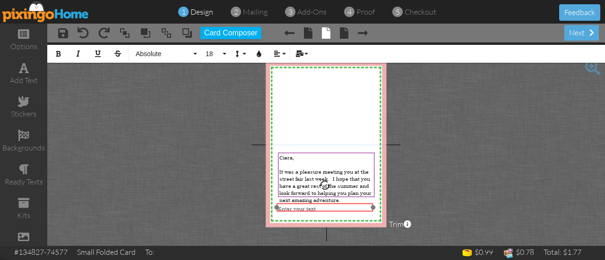
drag, startPoint x: 355, startPoint y: 78, endPoint x: 354, endPoint y: 203, distance: 125.3
click at [354, 203] on div "Enter your text ​ ​ ×" at bounding box center [325, 207] width 96 height 9
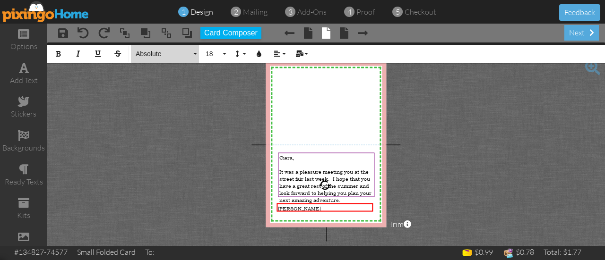
click at [192, 50] on button "Absolute" at bounding box center [165, 54] width 68 height 18
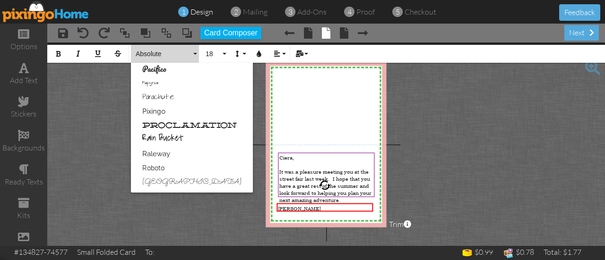
scroll to position [569, 0]
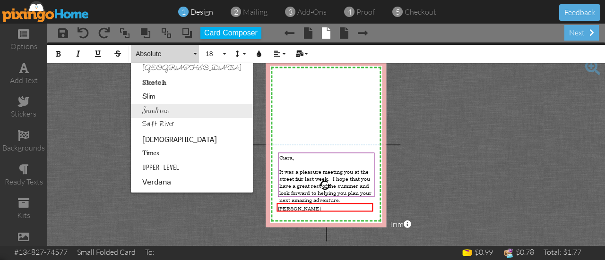
click at [156, 113] on link "Sunshine" at bounding box center [192, 111] width 122 height 14
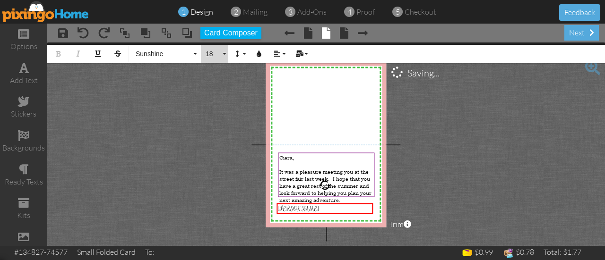
click at [226, 52] on button "18" at bounding box center [214, 54] width 27 height 18
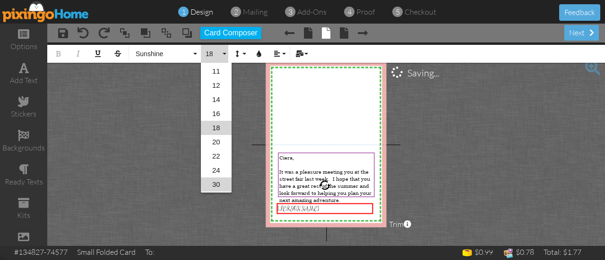
click at [219, 184] on link "30" at bounding box center [216, 185] width 31 height 14
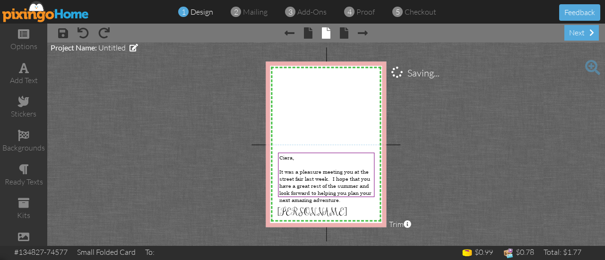
click at [188, 80] on project-studio-wrapper "X X X X X X X X X X X X X X X X X X X X X X X X X X X X X X X X X X X X X X X X…" at bounding box center [326, 145] width 558 height 204
click at [345, 33] on span at bounding box center [344, 32] width 9 height 11
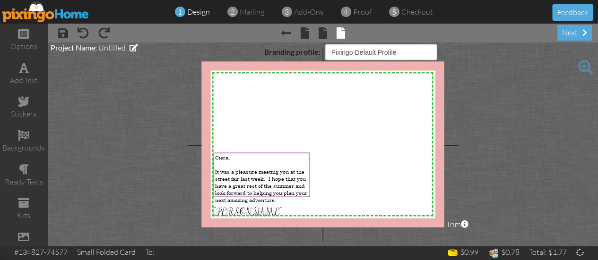
select select "object:2102"
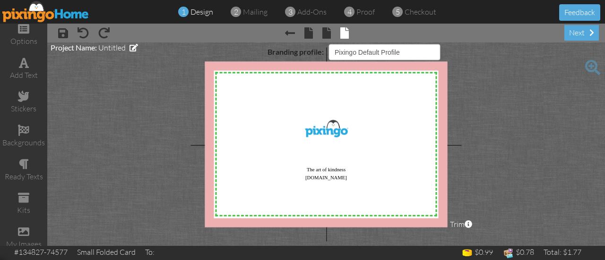
scroll to position [12, 0]
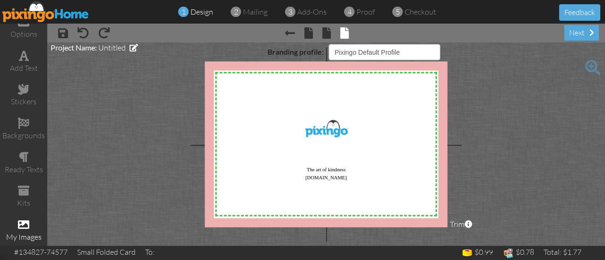
click at [21, 220] on span at bounding box center [23, 224] width 11 height 11
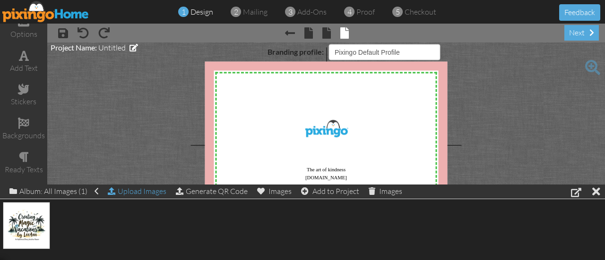
click at [123, 192] on div "Upload Images" at bounding box center [137, 192] width 59 height 14
click at [599, 191] on div at bounding box center [596, 192] width 8 height 14
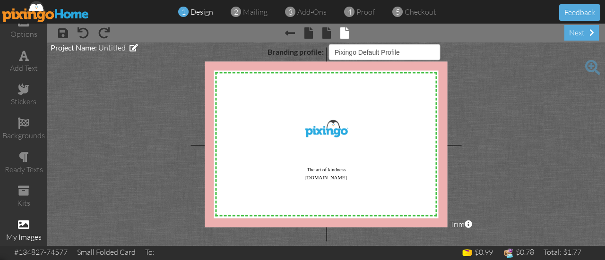
click at [20, 221] on span at bounding box center [23, 224] width 11 height 11
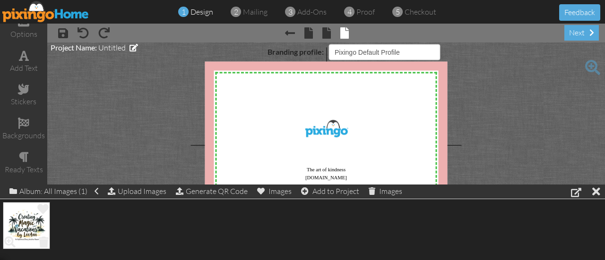
click at [25, 217] on img at bounding box center [26, 225] width 47 height 47
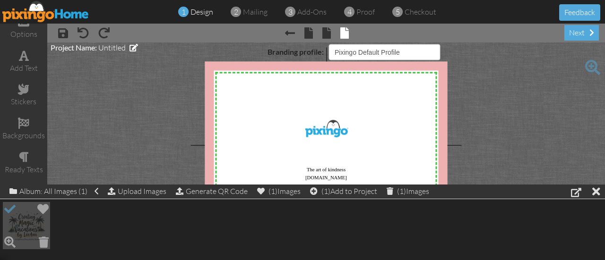
click at [40, 225] on img at bounding box center [26, 225] width 47 height 47
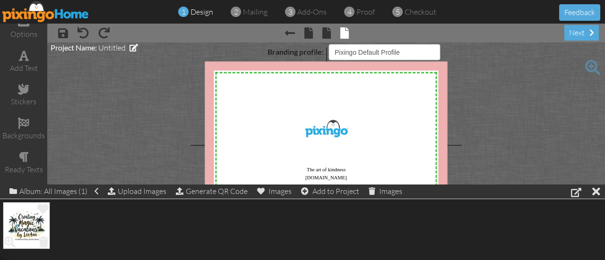
click at [40, 225] on img at bounding box center [26, 225] width 47 height 47
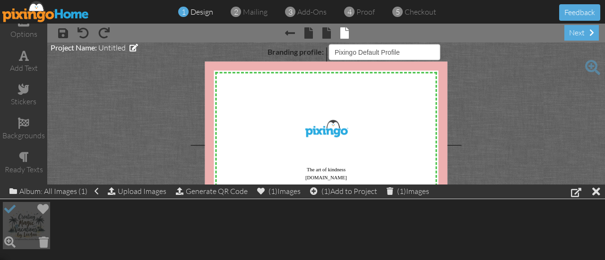
click at [40, 225] on img at bounding box center [26, 225] width 47 height 47
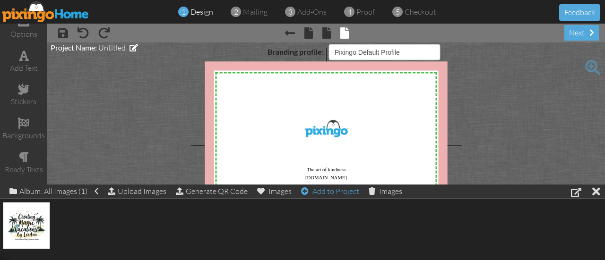
click at [305, 193] on span at bounding box center [305, 192] width 8 height 8
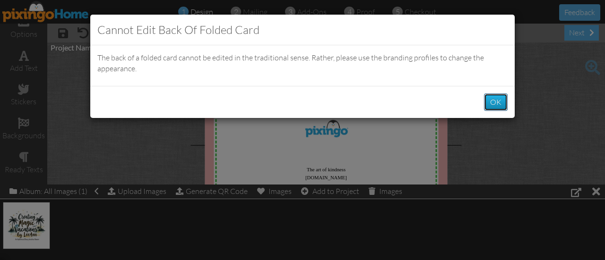
click at [499, 104] on button "OK" at bounding box center [496, 102] width 24 height 17
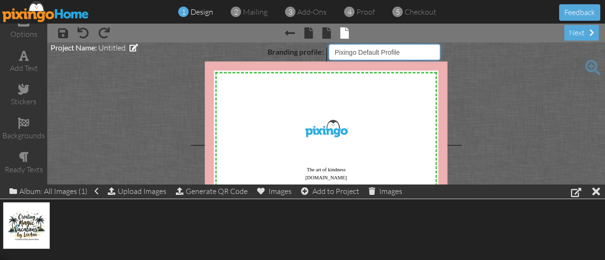
click at [435, 52] on select "Pixingo Default Profile" at bounding box center [385, 52] width 112 height 16
click at [284, 55] on label "Branding profile:" at bounding box center [296, 51] width 56 height 11
click at [329, 55] on select "Pixingo Default Profile" at bounding box center [385, 52] width 112 height 16
click at [323, 32] on span at bounding box center [326, 32] width 9 height 11
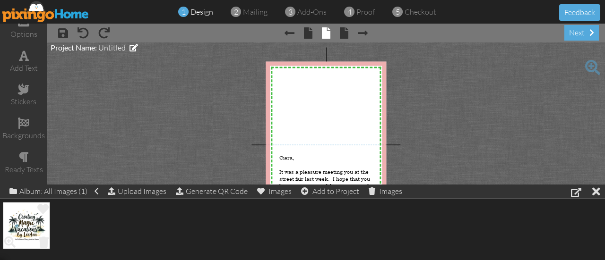
click at [30, 220] on img at bounding box center [26, 225] width 47 height 47
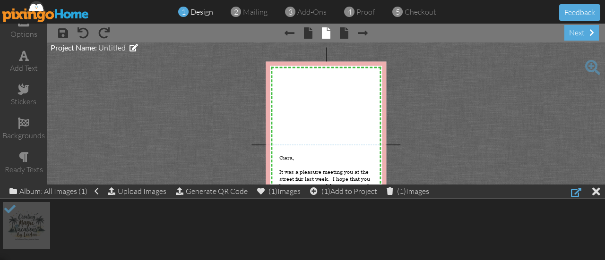
click at [577, 192] on div at bounding box center [576, 192] width 10 height 11
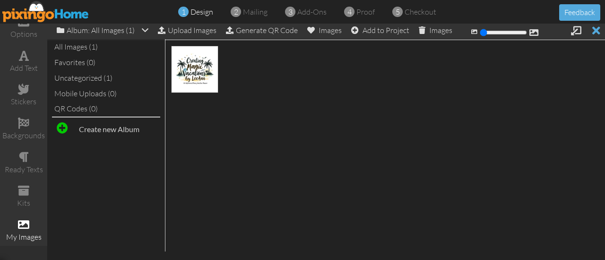
click at [596, 28] on div at bounding box center [596, 31] width 8 height 14
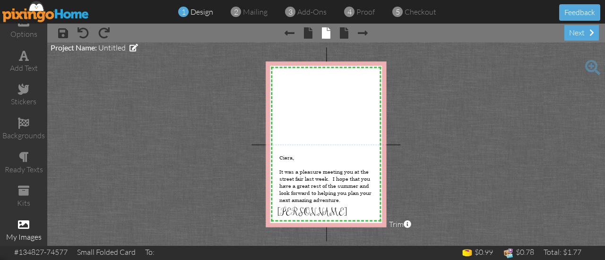
click at [26, 224] on div "my images" at bounding box center [23, 231] width 47 height 33
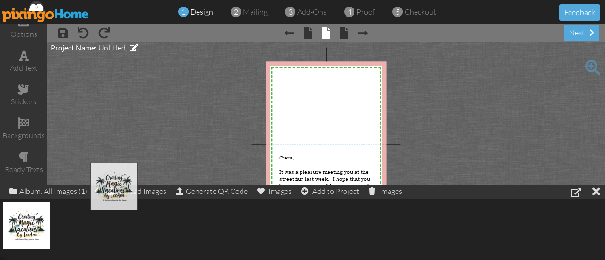
drag, startPoint x: 23, startPoint y: 229, endPoint x: 191, endPoint y: 135, distance: 193.2
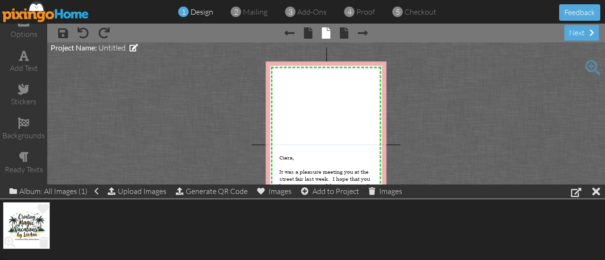
click at [20, 216] on img at bounding box center [26, 225] width 47 height 47
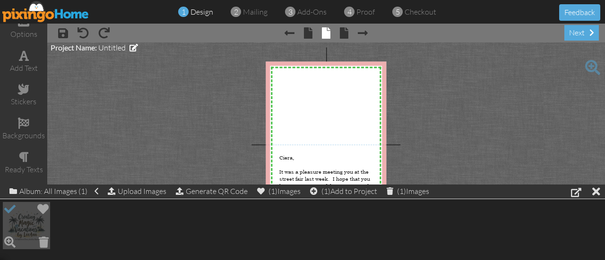
click at [20, 216] on img at bounding box center [26, 225] width 47 height 47
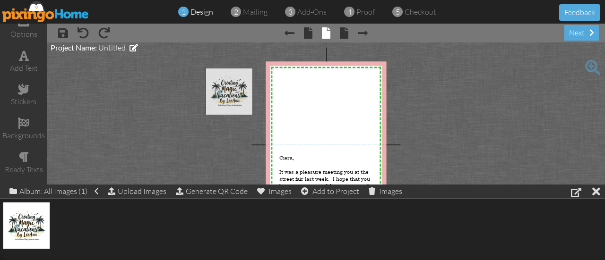
drag, startPoint x: 32, startPoint y: 228, endPoint x: 280, endPoint y: 71, distance: 294.0
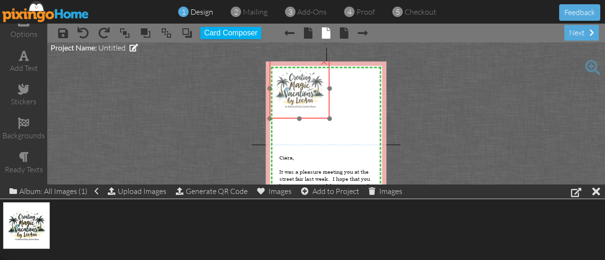
drag, startPoint x: 288, startPoint y: 82, endPoint x: 306, endPoint y: 96, distance: 22.6
click at [306, 96] on img at bounding box center [299, 89] width 61 height 61
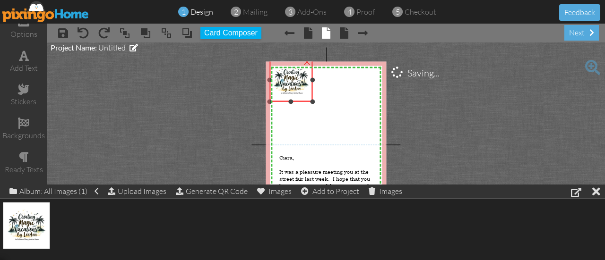
drag, startPoint x: 328, startPoint y: 119, endPoint x: 318, endPoint y: 102, distance: 19.7
click at [318, 102] on div "X X X X X X X X X X X X X X X X X X X X X X X X X X X X X X X X X X X X X X X X…" at bounding box center [326, 144] width 121 height 166
drag, startPoint x: 289, startPoint y: 81, endPoint x: 290, endPoint y: 86, distance: 5.3
click at [290, 86] on img at bounding box center [291, 85] width 43 height 43
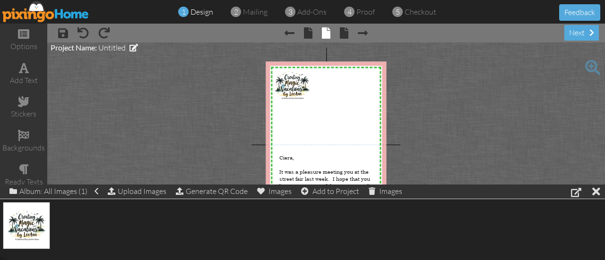
scroll to position [0, 0]
click at [27, 34] on div "options" at bounding box center [23, 40] width 47 height 33
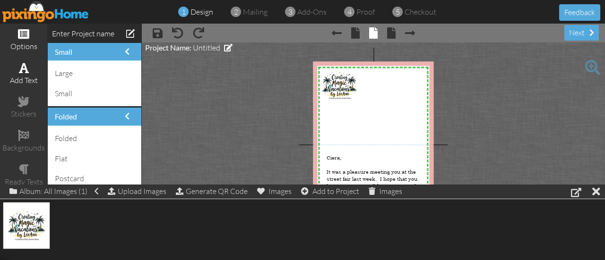
click at [22, 73] on div "add text" at bounding box center [23, 74] width 47 height 33
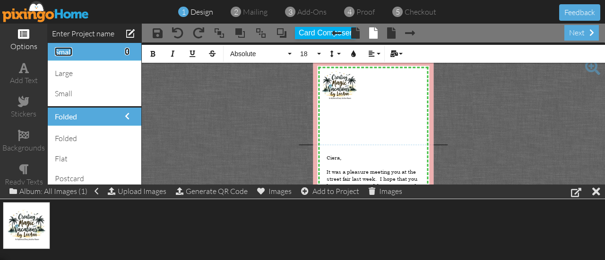
click at [129, 51] on span at bounding box center [127, 52] width 5 height 8
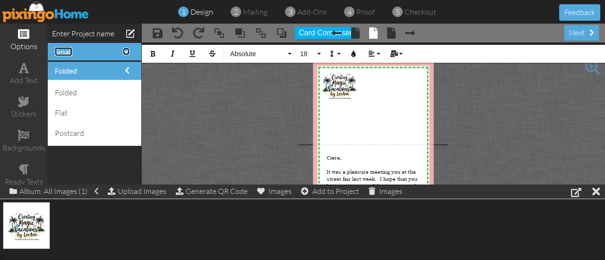
click at [129, 51] on span at bounding box center [126, 52] width 7 height 8
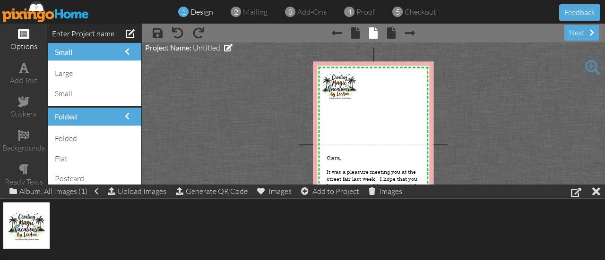
click at [469, 120] on project-studio-wrapper "X X X X X X X X X X X X X X X X X X X X X X X X X X X X X X X X X X X X X X X X…" at bounding box center [373, 145] width 463 height 204
click at [599, 190] on div at bounding box center [596, 192] width 8 height 14
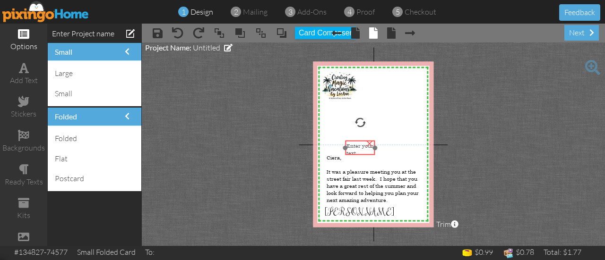
drag, startPoint x: 342, startPoint y: 221, endPoint x: 358, endPoint y: 141, distance: 81.0
click at [358, 142] on div "Enter your text" at bounding box center [360, 149] width 27 height 14
drag, startPoint x: 373, startPoint y: 138, endPoint x: 424, endPoint y: 130, distance: 51.7
click at [424, 132] on div "Enter your text ×" at bounding box center [382, 136] width 81 height 9
drag, startPoint x: 402, startPoint y: 138, endPoint x: 405, endPoint y: 113, distance: 25.2
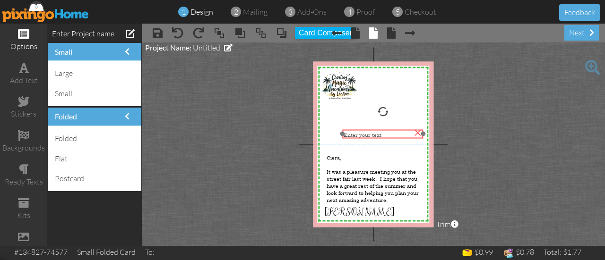
click at [405, 131] on div "Enter your text" at bounding box center [383, 134] width 78 height 7
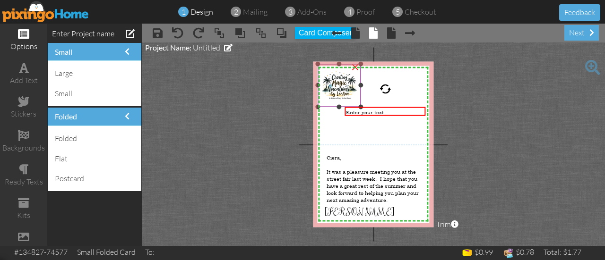
click at [337, 86] on img at bounding box center [339, 85] width 43 height 43
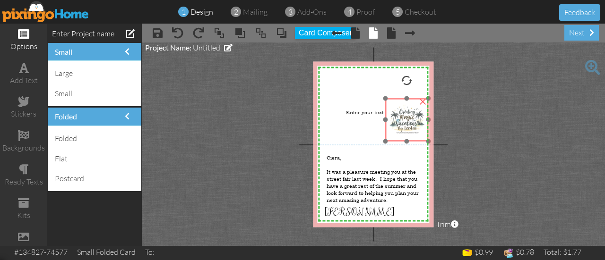
drag, startPoint x: 337, startPoint y: 86, endPoint x: 405, endPoint y: 121, distance: 75.9
click at [405, 121] on img at bounding box center [406, 119] width 43 height 43
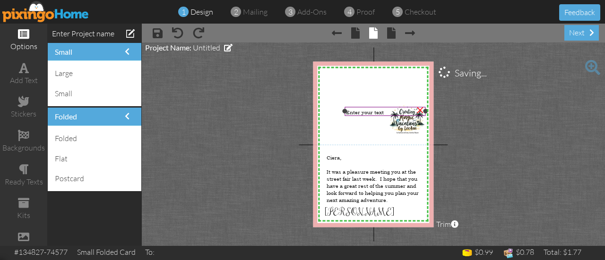
click at [372, 115] on div "Enter your text" at bounding box center [385, 112] width 81 height 10
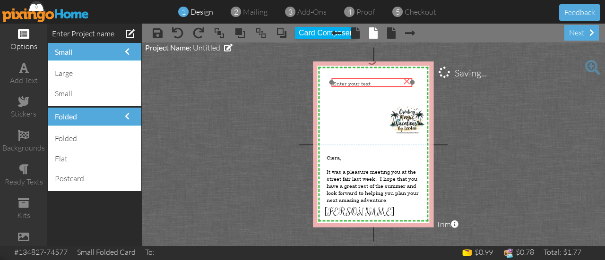
drag, startPoint x: 373, startPoint y: 112, endPoint x: 350, endPoint y: 80, distance: 38.9
click at [350, 80] on span "Enter your text" at bounding box center [352, 83] width 38 height 7
click at [379, 78] on div "Enter your text" at bounding box center [362, 81] width 78 height 7
click at [387, 83] on div "Enter your text" at bounding box center [362, 81] width 78 height 7
click at [358, 75] on div "Enter your text" at bounding box center [360, 76] width 78 height 7
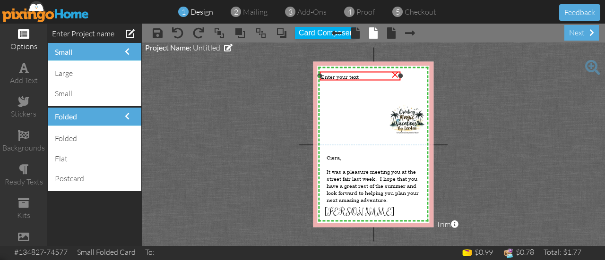
click at [359, 76] on div "Enter your text" at bounding box center [360, 76] width 78 height 7
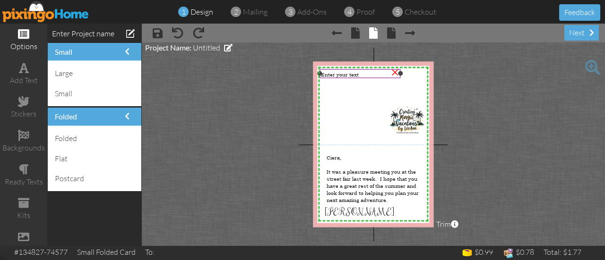
click at [360, 75] on div "Enter your text" at bounding box center [360, 74] width 78 height 7
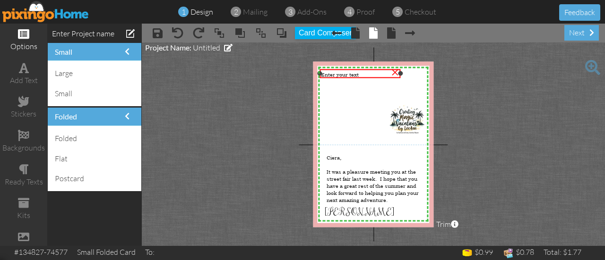
click at [360, 76] on div "Enter your text" at bounding box center [360, 74] width 78 height 7
click at [353, 74] on span "Enter your text" at bounding box center [340, 74] width 38 height 7
click at [398, 79] on div "×" at bounding box center [395, 71] width 15 height 15
click at [20, 73] on span at bounding box center [24, 67] width 10 height 11
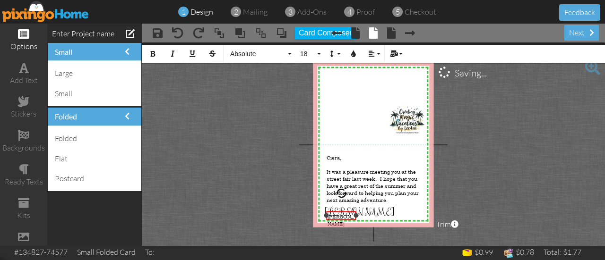
click at [343, 218] on div "[PERSON_NAME]" at bounding box center [341, 220] width 27 height 14
drag, startPoint x: 355, startPoint y: 202, endPoint x: 362, endPoint y: 167, distance: 35.7
click at [356, 212] on div "leeann@creatingmagicvacations.com ×" at bounding box center [341, 225] width 30 height 27
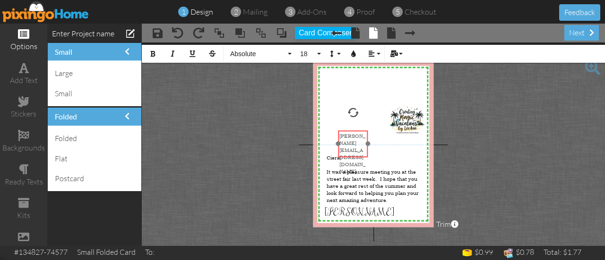
drag, startPoint x: 355, startPoint y: 167, endPoint x: 364, endPoint y: 104, distance: 63.6
click at [364, 131] on div "leeann@creatingmagicvacations.com ​ ​" at bounding box center [353, 153] width 30 height 45
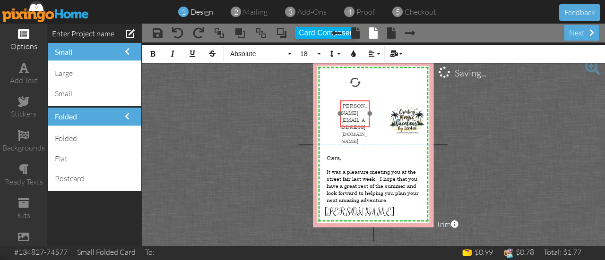
drag, startPoint x: 355, startPoint y: 105, endPoint x: 352, endPoint y: 99, distance: 7.4
click at [352, 101] on div "leeann@creatingmagicvacations.com ​ ​" at bounding box center [355, 123] width 30 height 45
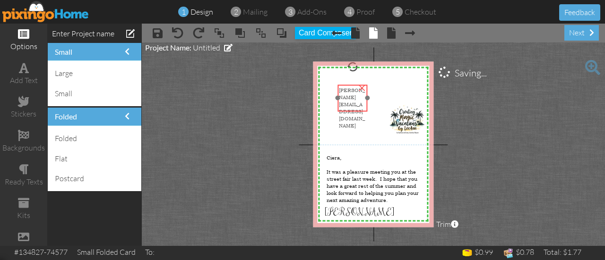
drag, startPoint x: 358, startPoint y: 116, endPoint x: 351, endPoint y: 95, distance: 21.5
click at [351, 95] on span "[PERSON_NAME][EMAIL_ADDRESS][DOMAIN_NAME]" at bounding box center [352, 108] width 26 height 43
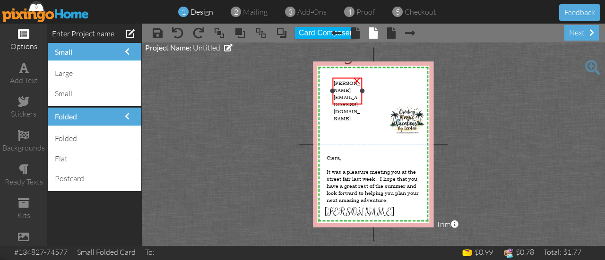
click at [351, 95] on span "[PERSON_NAME][EMAIL_ADDRESS][DOMAIN_NAME]" at bounding box center [347, 100] width 26 height 43
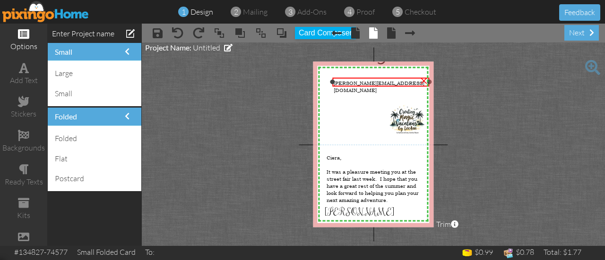
drag, startPoint x: 364, startPoint y: 90, endPoint x: 431, endPoint y: 82, distance: 67.7
click at [431, 82] on div at bounding box center [429, 82] width 5 height 5
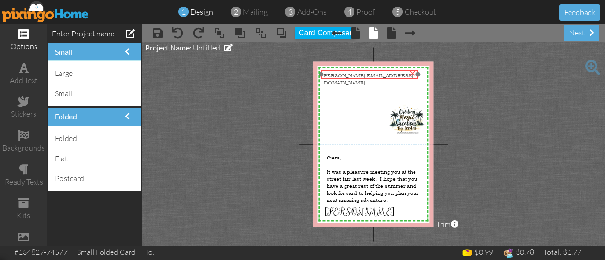
drag, startPoint x: 390, startPoint y: 82, endPoint x: 379, endPoint y: 76, distance: 12.7
click at [379, 76] on span "[PERSON_NAME][EMAIL_ADDRESS][DOMAIN_NAME]" at bounding box center [367, 79] width 91 height 14
click at [403, 77] on span "[PERSON_NAME][EMAIL_ADDRESS][DOMAIN_NAME]" at bounding box center [367, 81] width 91 height 14
click at [366, 77] on span "[PERSON_NAME][EMAIL_ADDRESS][DOMAIN_NAME]" at bounding box center [367, 81] width 91 height 14
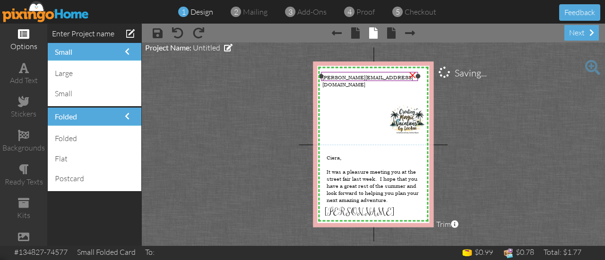
click at [400, 75] on span "[PERSON_NAME][EMAIL_ADDRESS][DOMAIN_NAME]" at bounding box center [367, 81] width 91 height 14
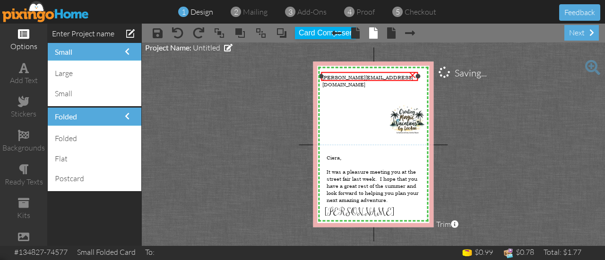
click at [400, 76] on span "[PERSON_NAME][EMAIL_ADDRESS][DOMAIN_NAME]" at bounding box center [367, 81] width 91 height 14
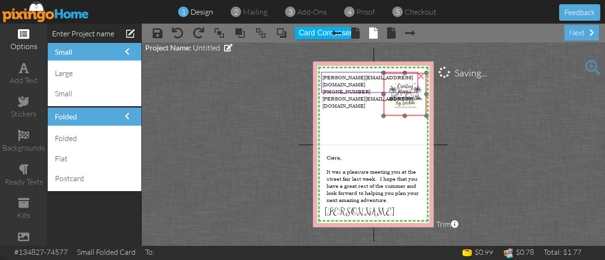
drag, startPoint x: 414, startPoint y: 123, endPoint x: 412, endPoint y: 98, distance: 25.6
click at [412, 98] on img at bounding box center [404, 94] width 43 height 43
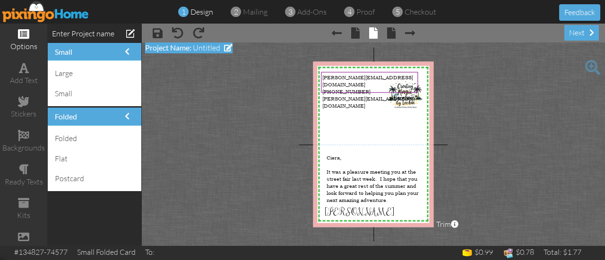
click at [225, 50] on span at bounding box center [228, 48] width 9 height 8
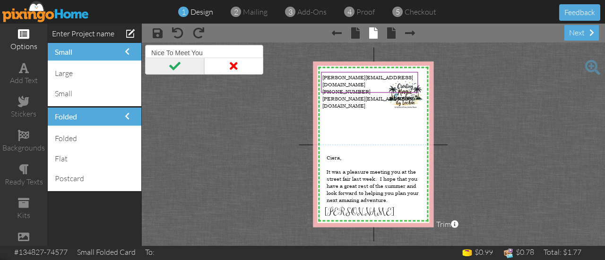
type input "Nice To Meet You"
click at [172, 62] on span at bounding box center [174, 66] width 59 height 17
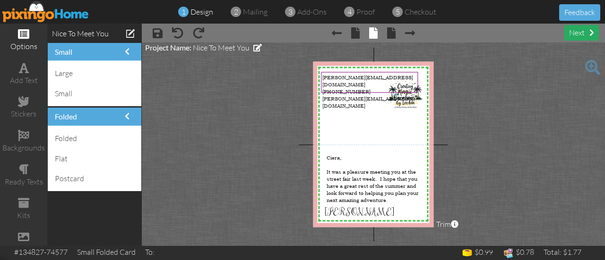
click at [583, 36] on div "next" at bounding box center [581, 33] width 35 height 16
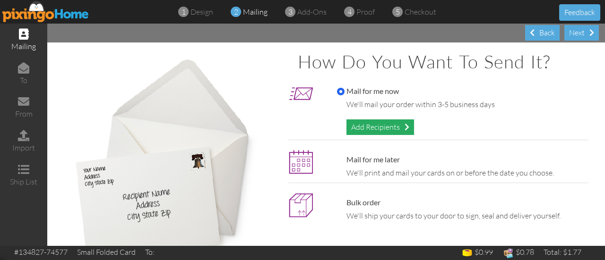
click at [399, 130] on div "Add Recipients" at bounding box center [381, 128] width 68 height 16
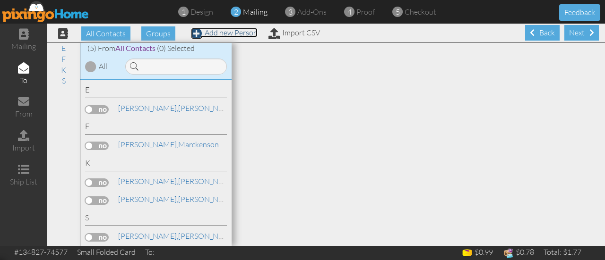
click at [196, 34] on span at bounding box center [196, 33] width 11 height 11
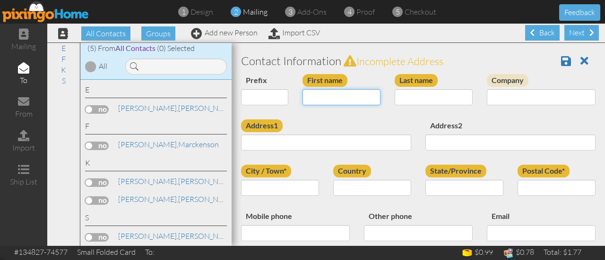
click at [357, 99] on input "First name" at bounding box center [342, 97] width 78 height 16
type input "Ciera"
type input "E"
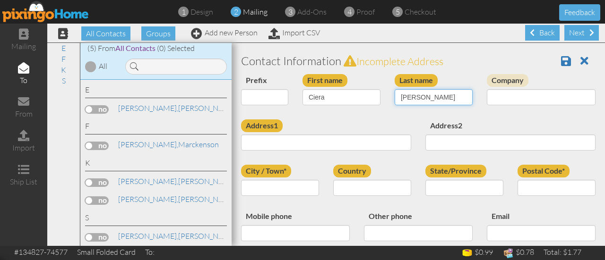
type input "DiTaranto"
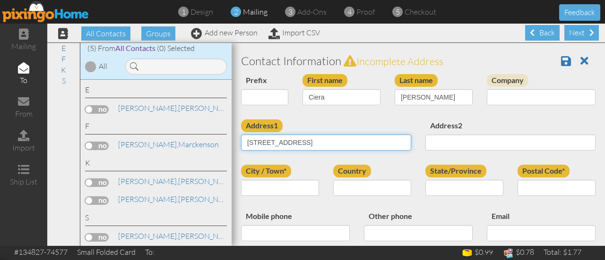
type input "373 E Main St."
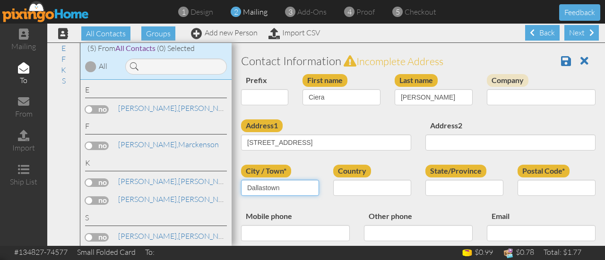
type input "Dallastown"
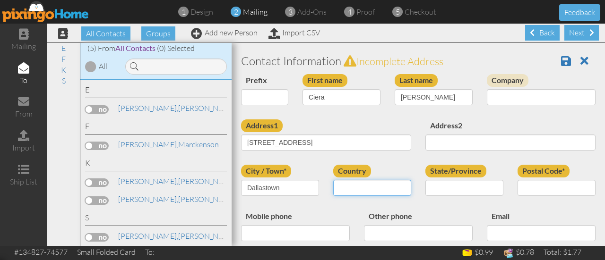
select select "object:2396"
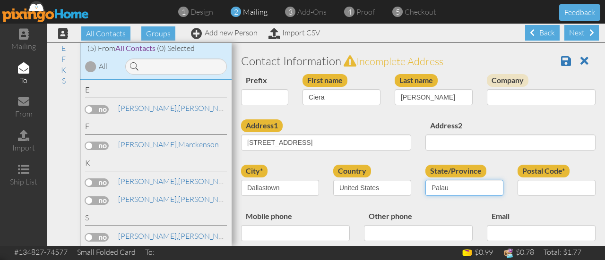
select select "object:2688"
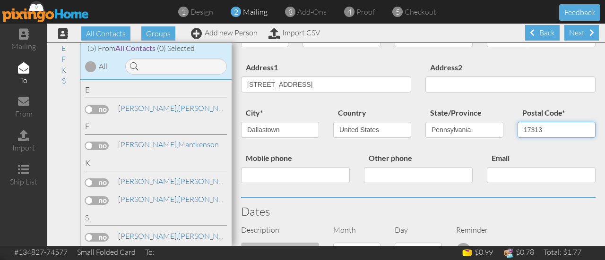
scroll to position [59, 0]
type input "17313"
click at [285, 173] on input "Mobile phone" at bounding box center [295, 175] width 109 height 16
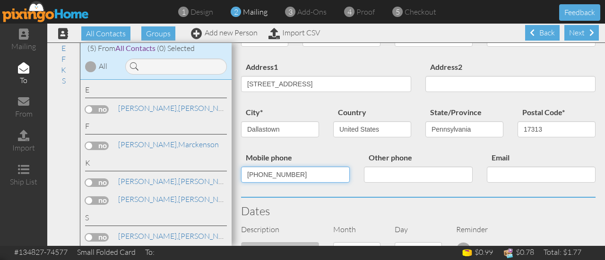
type input "717-962-0851"
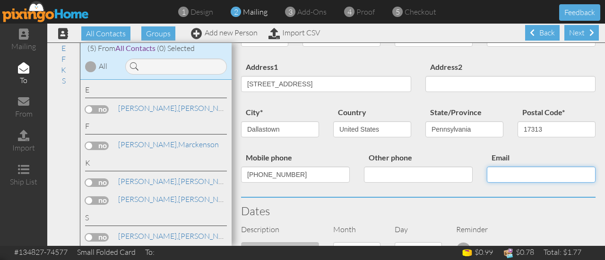
click at [496, 178] on input "Email" at bounding box center [541, 175] width 109 height 16
type input "cditaranto1916@gmail.com"
click at [442, 190] on div "Mobile phone 717-962-0851 Other phone Email cditaranto1916@gmail.com" at bounding box center [418, 174] width 369 height 45
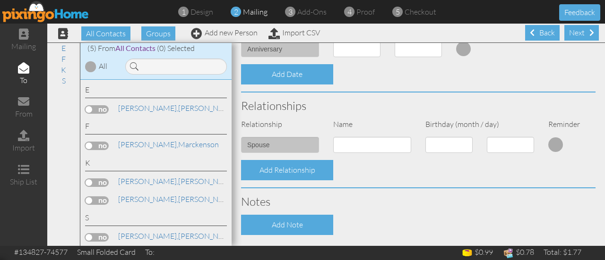
scroll to position [312, 0]
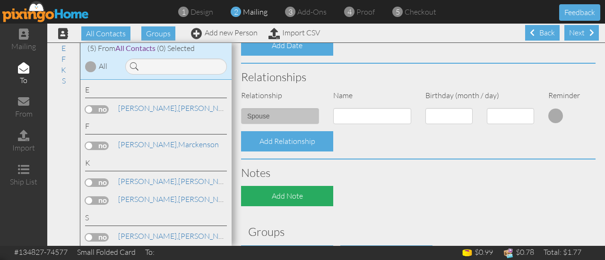
click at [274, 196] on div "Add Note" at bounding box center [287, 196] width 92 height 20
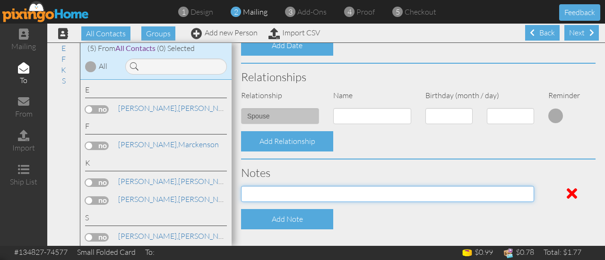
click at [274, 196] on input at bounding box center [387, 194] width 293 height 16
type input "RL Street Fair 2025"
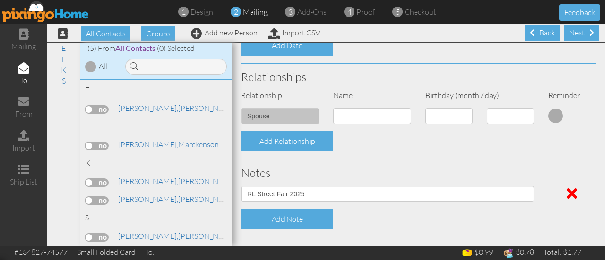
click at [477, 223] on div "Add Note" at bounding box center [418, 219] width 369 height 20
click at [581, 30] on div "Next" at bounding box center [581, 33] width 35 height 16
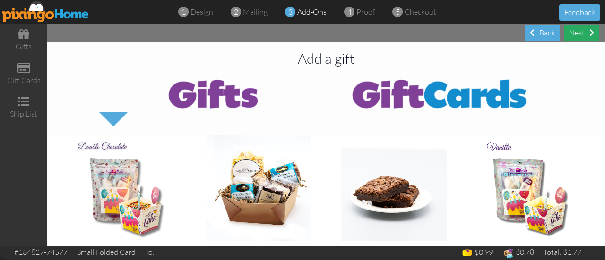
click at [582, 33] on div "Next" at bounding box center [581, 33] width 35 height 16
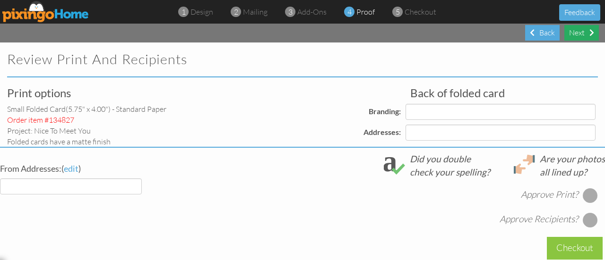
select select "object:2818"
select select "object:2823"
select select "object:2821"
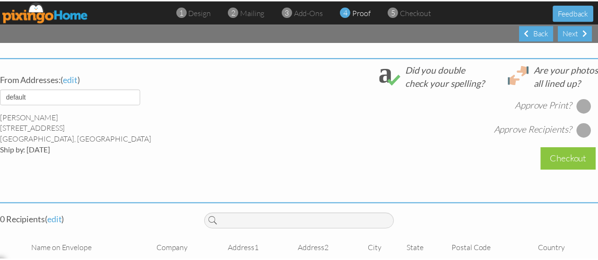
scroll to position [369, 0]
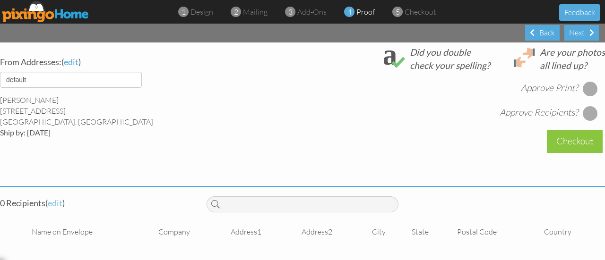
click at [59, 198] on span "edit" at bounding box center [55, 203] width 15 height 10
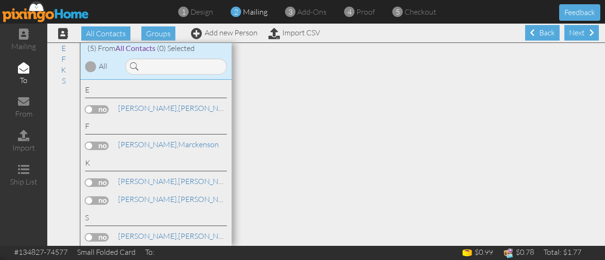
scroll to position [1, 0]
click at [232, 243] on div at bounding box center [418, 144] width 373 height 203
click at [118, 34] on span "All Contacts" at bounding box center [105, 33] width 49 height 14
click at [195, 33] on span at bounding box center [196, 33] width 11 height 11
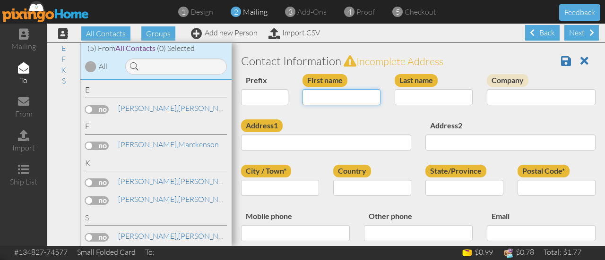
click at [339, 99] on input "First name" at bounding box center [342, 97] width 78 height 16
type input "Ciera"
click at [427, 100] on input "Last name" at bounding box center [434, 97] width 78 height 16
type input "DiTaranto"
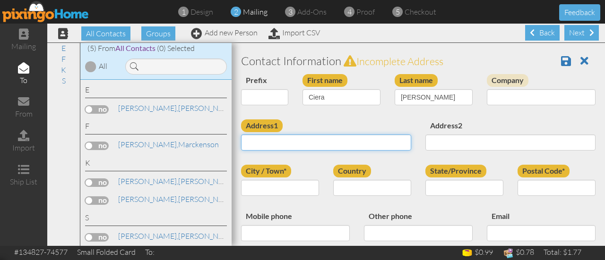
click at [330, 147] on input "Address1" at bounding box center [326, 143] width 170 height 16
type input "373 E Main St."
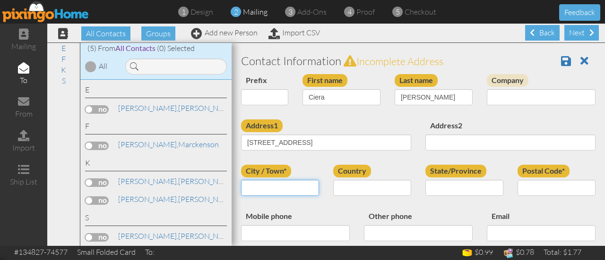
click at [292, 185] on input "City / Town*" at bounding box center [280, 188] width 78 height 16
type input "Dallastown"
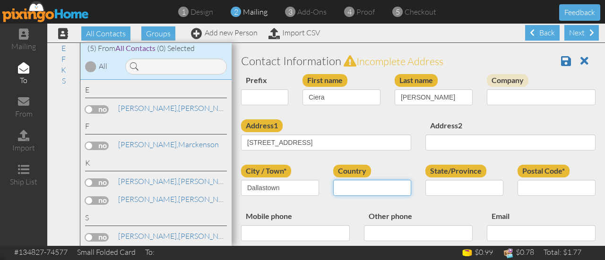
select select "object:2396"
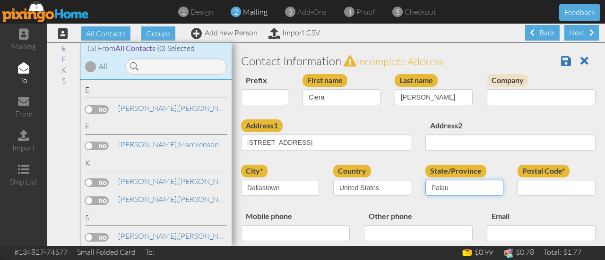
select select "object:2688"
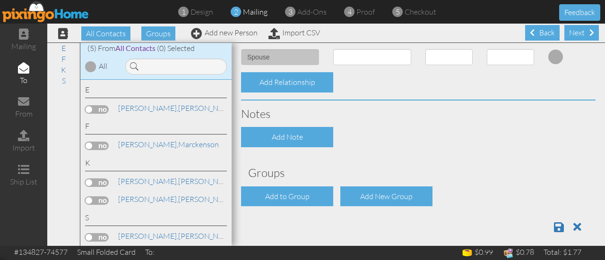
scroll to position [379, 0]
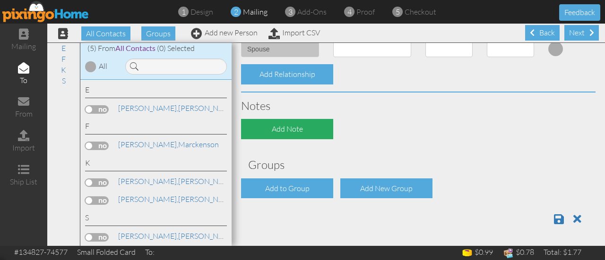
type input "17313"
click at [304, 129] on div "Add Note" at bounding box center [287, 129] width 92 height 20
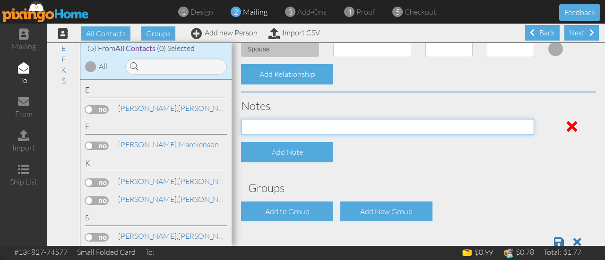
click at [307, 130] on input at bounding box center [387, 127] width 293 height 16
type input "RL Street Fair 2025"
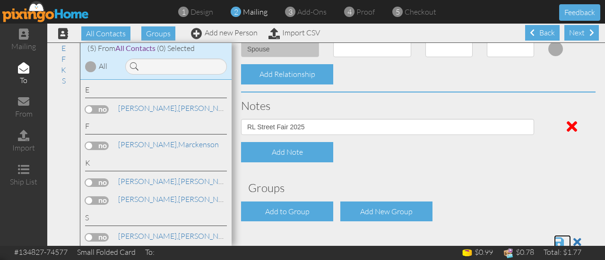
click at [554, 242] on span at bounding box center [559, 242] width 10 height 11
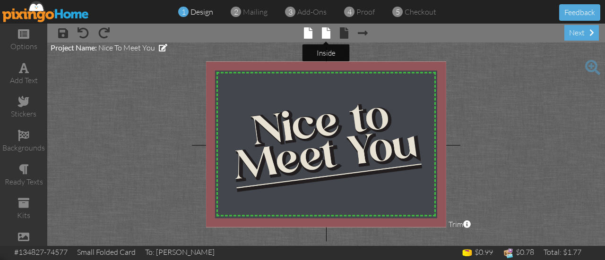
click at [323, 34] on span at bounding box center [326, 32] width 9 height 11
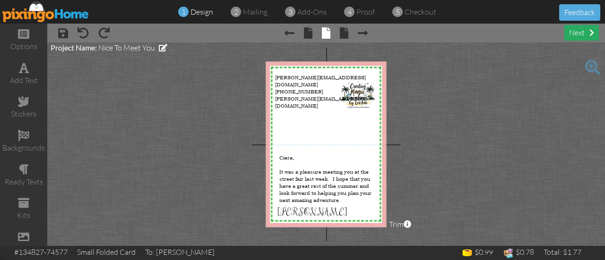
click at [568, 31] on div "next" at bounding box center [581, 33] width 35 height 16
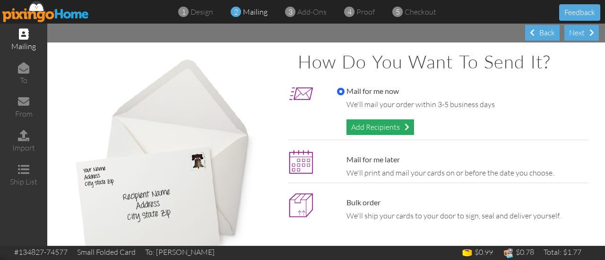
click at [394, 127] on div "Add Recipients" at bounding box center [381, 128] width 68 height 16
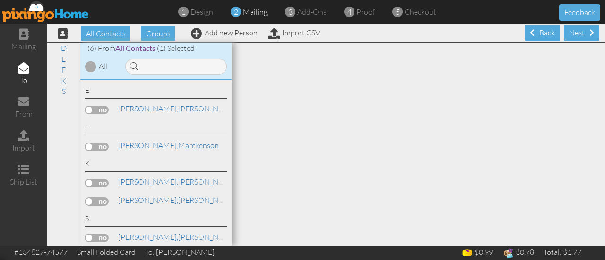
scroll to position [37, 0]
click at [578, 28] on div "Next" at bounding box center [581, 33] width 35 height 16
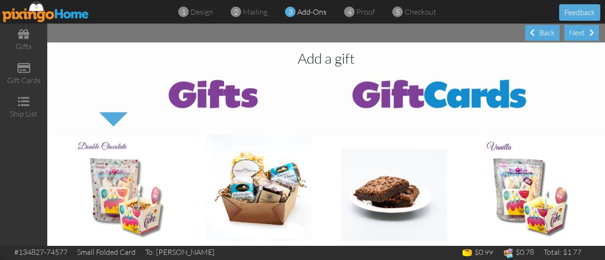
click at [578, 28] on div "Next" at bounding box center [581, 33] width 35 height 16
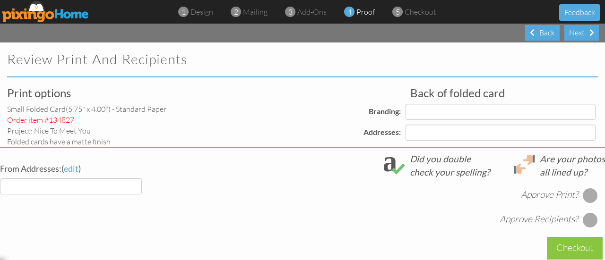
select select "object:307"
select select "object:310"
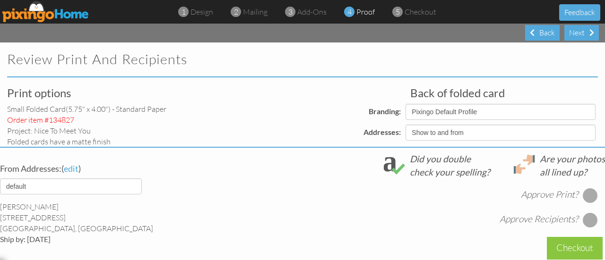
select select "object:312"
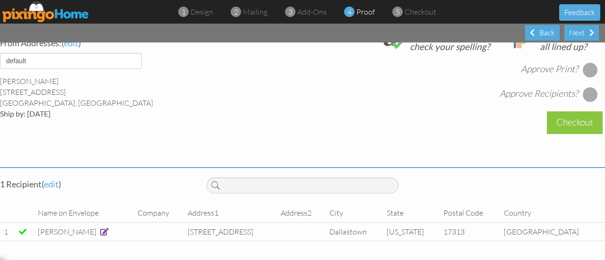
scroll to position [388, 0]
click at [461, 136] on div "From Addresses: ( edit ) default Lee Entwistle 380 E Maple St Dallastown, PA 17…" at bounding box center [302, 92] width 619 height 130
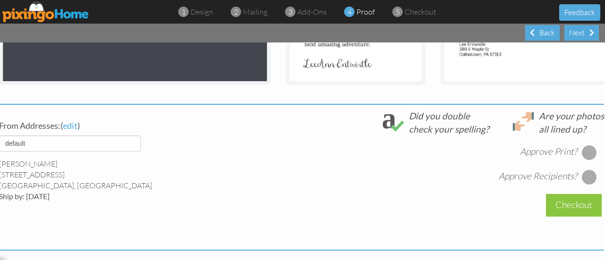
scroll to position [291, 1]
click at [583, 156] on div at bounding box center [589, 152] width 15 height 15
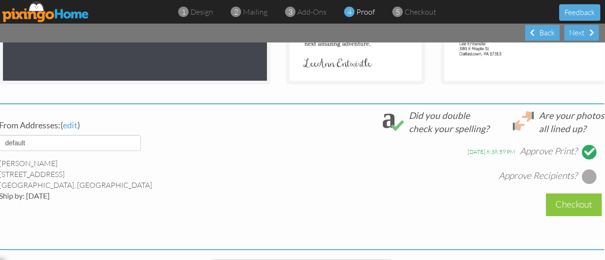
click at [582, 184] on div at bounding box center [589, 176] width 15 height 15
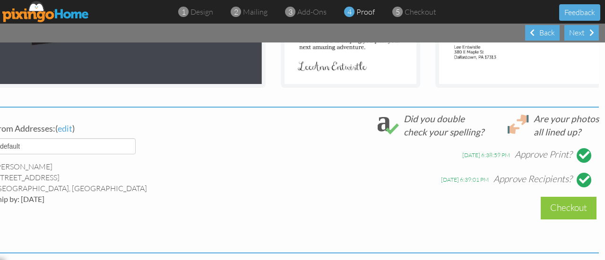
scroll to position [288, 6]
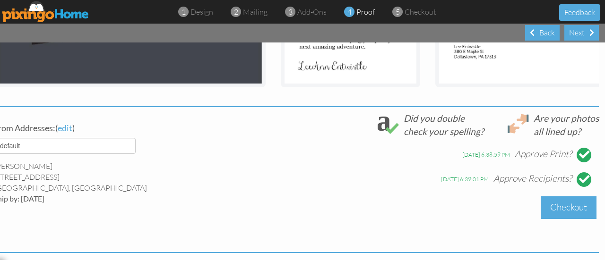
click at [558, 215] on div "Checkout" at bounding box center [569, 208] width 56 height 22
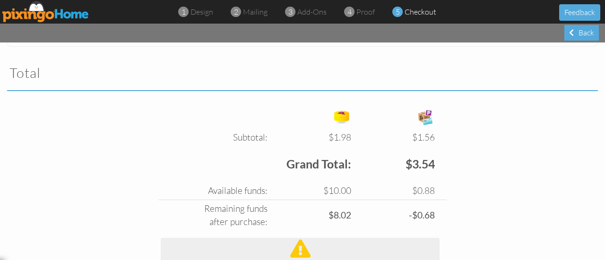
scroll to position [563, 0]
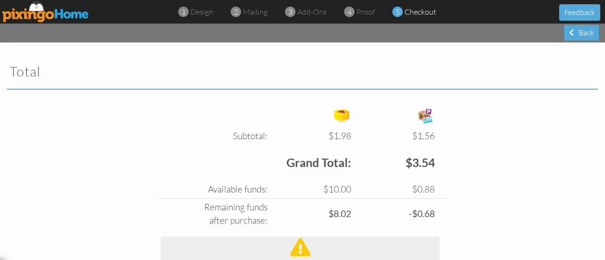
click at [368, 187] on td "$0.88" at bounding box center [396, 190] width 84 height 18
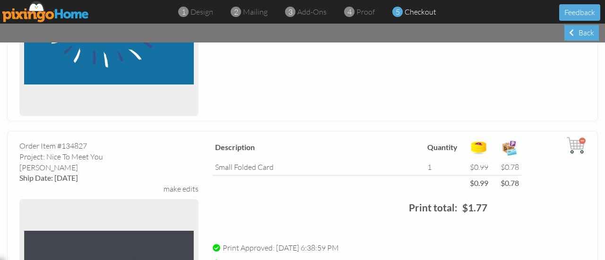
scroll to position [222, 0]
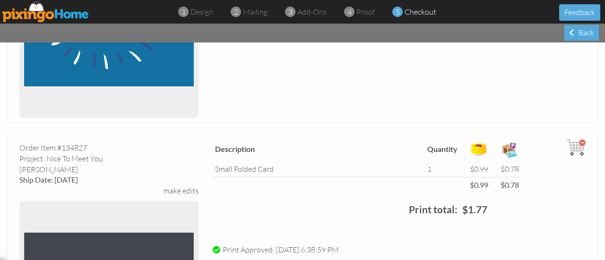
click at [570, 148] on img at bounding box center [576, 147] width 19 height 19
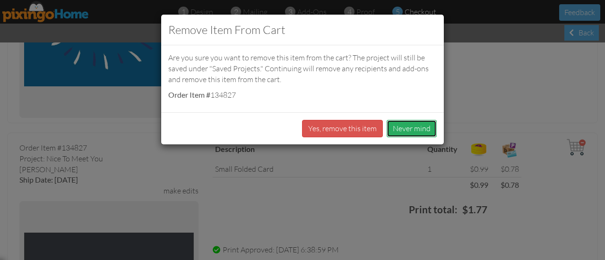
click at [397, 127] on button "Never mind" at bounding box center [412, 128] width 50 height 17
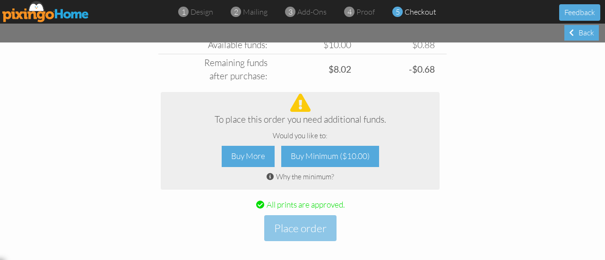
scroll to position [712, 0]
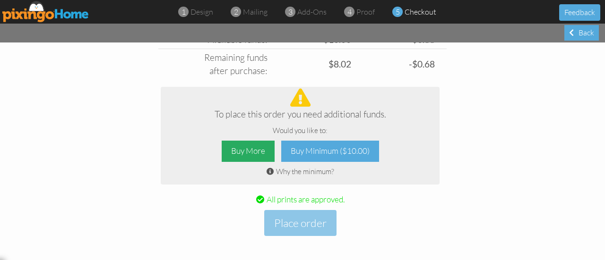
click at [250, 147] on div "Buy More" at bounding box center [248, 151] width 53 height 21
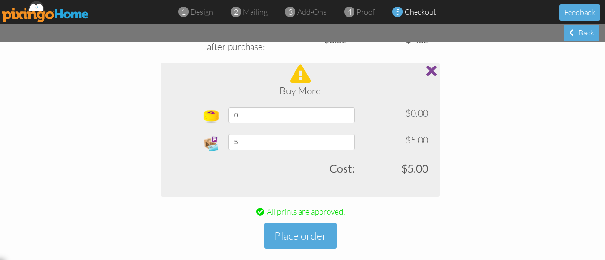
scroll to position [768, 0]
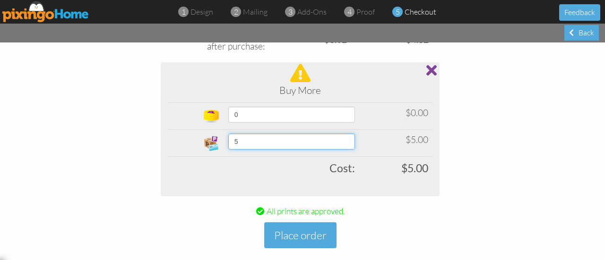
click at [351, 143] on select "5 10 15 20 25 30 35 40 45 50 60 70 80 90 100 200 300 400 500 1000 1500 2000 250…" at bounding box center [291, 142] width 127 height 16
select select "number:10"
click at [228, 134] on select "5 10 15 20 25 30 35 40 45 50 60 70 80 90 100 200 300 400 500 1000 1500 2000 250…" at bounding box center [291, 142] width 127 height 16
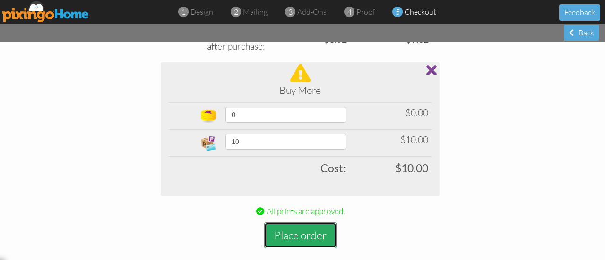
click at [317, 240] on button "Place order" at bounding box center [300, 236] width 72 height 26
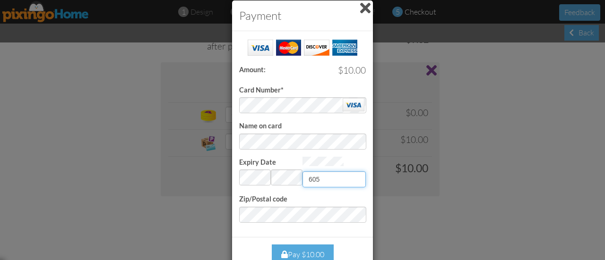
type input "605"
click at [315, 254] on div "Pay $10.00" at bounding box center [303, 255] width 62 height 20
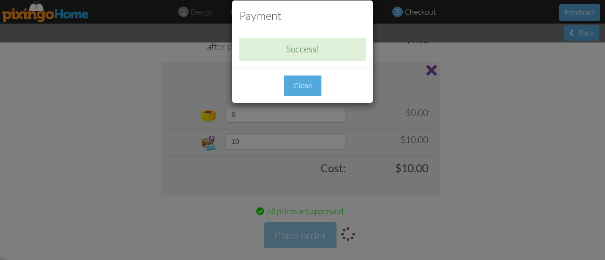
click at [303, 83] on div "Close" at bounding box center [302, 86] width 37 height 20
